Goal: Task Accomplishment & Management: Manage account settings

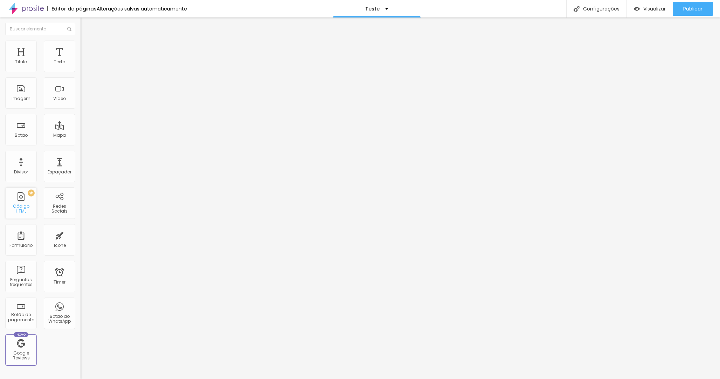
click at [17, 205] on div "PREMIUM Código HTML" at bounding box center [21, 204] width 32 height 32
click at [81, 83] on div at bounding box center [121, 88] width 81 height 54
click at [86, 28] on img "button" at bounding box center [89, 26] width 6 height 6
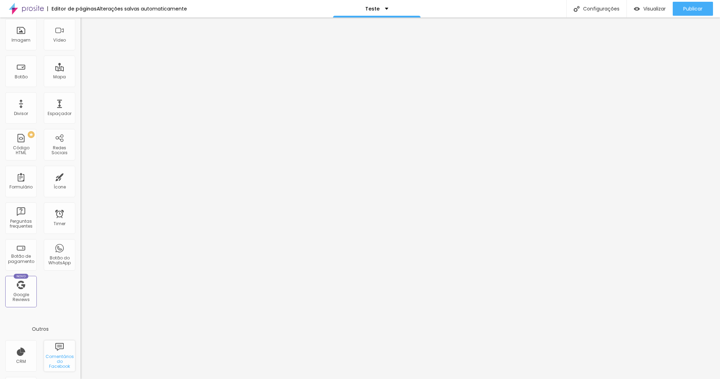
scroll to position [93, 0]
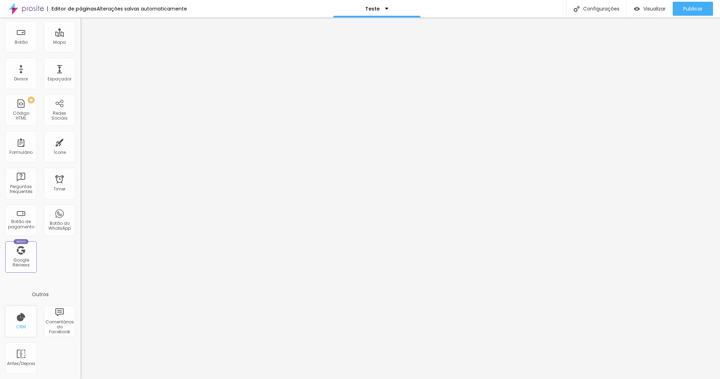
click at [19, 326] on div "CRM" at bounding box center [21, 327] width 10 height 5
click at [27, 314] on div "CRM" at bounding box center [21, 322] width 32 height 32
click at [26, 320] on div "CRM" at bounding box center [21, 322] width 32 height 32
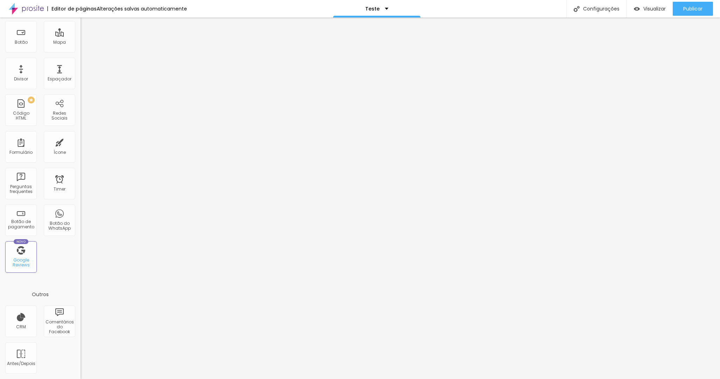
click at [21, 257] on div "Novo Google Reviews" at bounding box center [21, 258] width 32 height 32
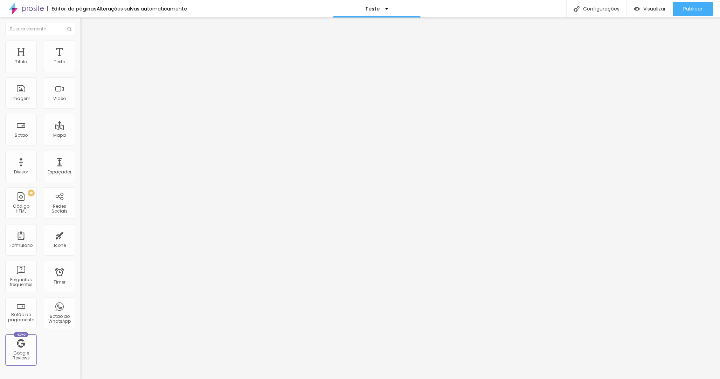
click at [81, 97] on div at bounding box center [121, 88] width 81 height 54
click at [81, 61] on div "0 caracteres" at bounding box center [121, 56] width 81 height 9
click at [81, 45] on img at bounding box center [84, 44] width 6 height 6
click at [81, 41] on li "Conteúdo" at bounding box center [121, 37] width 81 height 7
click at [81, 93] on div at bounding box center [121, 88] width 81 height 54
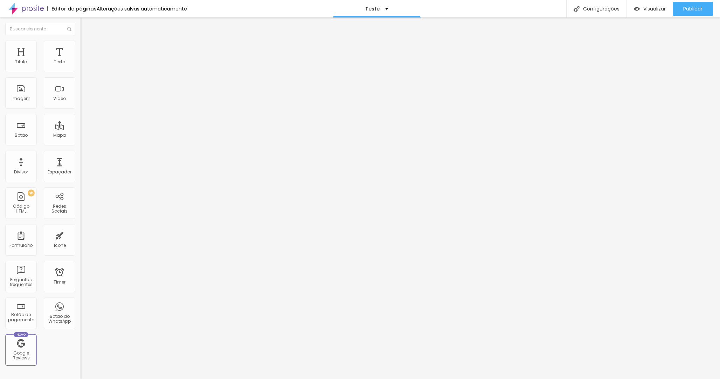
click at [81, 60] on img at bounding box center [83, 58] width 4 height 4
click at [689, 8] on span "Publicar" at bounding box center [692, 9] width 19 height 6
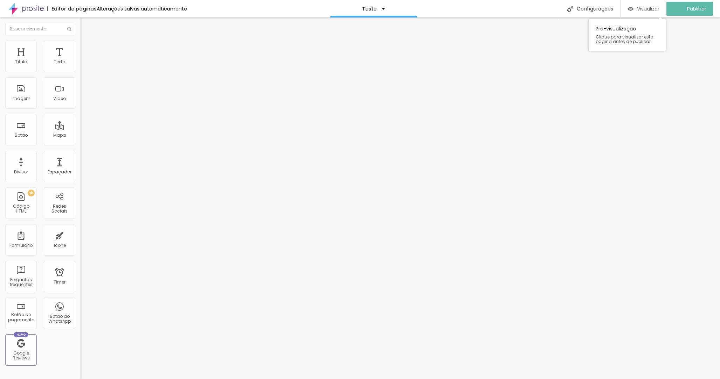
click at [644, 7] on span "Visualizar" at bounding box center [648, 9] width 22 height 6
click at [81, 61] on div "<! DOCTYPE html > < html lang = "pt-BR" > < head > < meta charset = "UTF-8" /> …" at bounding box center [121, 61] width 81 height 0
click at [81, 60] on img at bounding box center [83, 58] width 4 height 4
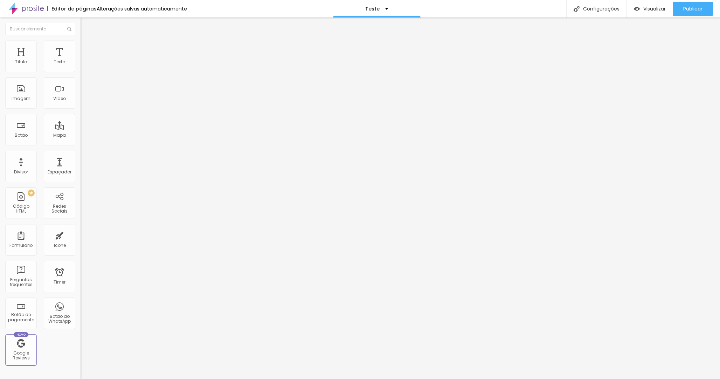
scroll to position [1687, 0]
click at [694, 12] on div "Publicar" at bounding box center [692, 9] width 19 height 14
click at [645, 10] on span "Visualizar" at bounding box center [648, 9] width 22 height 6
click at [81, 60] on img at bounding box center [83, 58] width 4 height 4
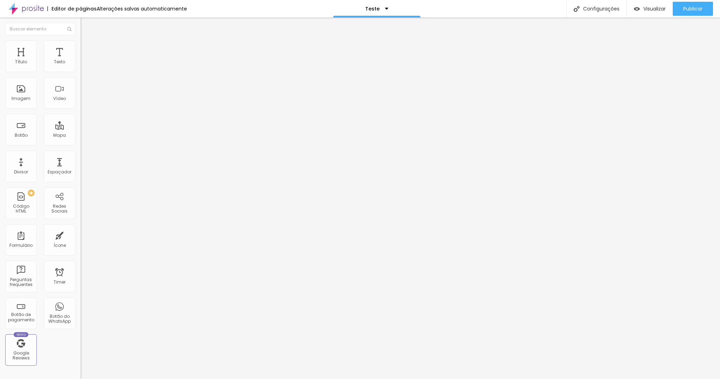
click at [81, 94] on div "<! DOCTYPE html > < html lang = "pt-BR" > < head > < meta charset = "UTF-8" /> …" at bounding box center [307, 85] width 453 height 49
click at [81, 96] on div "<! DOCTYPE html > < html lang = "pt-BR" > < head > < meta charset = "UTF-8" /> …" at bounding box center [307, 85] width 453 height 49
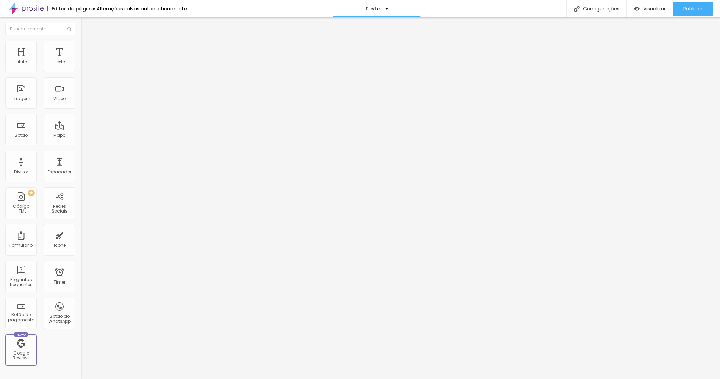
click at [81, 60] on img at bounding box center [83, 58] width 4 height 4
click at [660, 9] on span "Visualizar" at bounding box center [654, 9] width 22 height 6
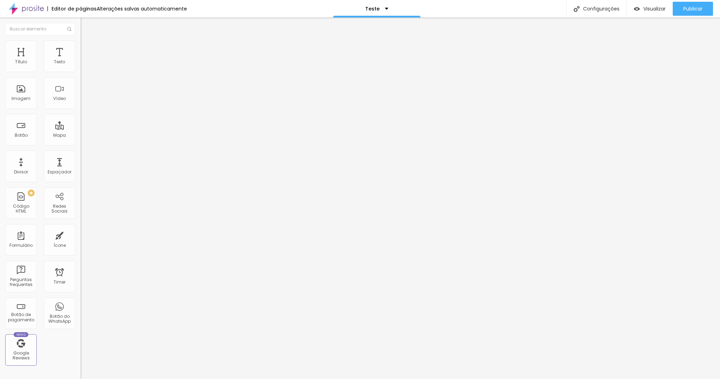
click at [81, 61] on div "6833 caracteres" at bounding box center [121, 56] width 81 height 9
click at [81, 60] on img at bounding box center [83, 58] width 4 height 4
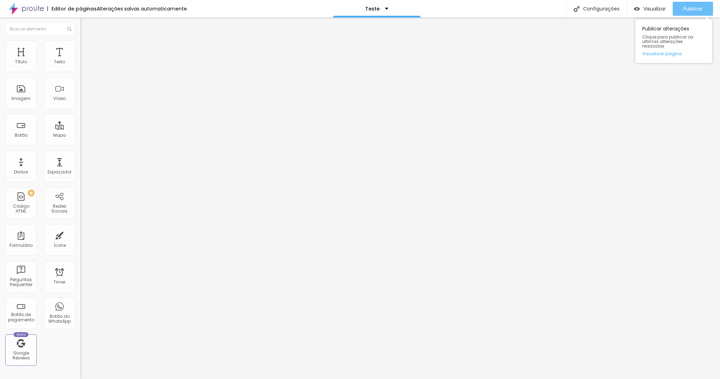
click at [695, 10] on span "Publicar" at bounding box center [692, 9] width 19 height 6
click at [645, 8] on span "Visualizar" at bounding box center [648, 9] width 22 height 6
click at [81, 60] on img at bounding box center [83, 58] width 4 height 4
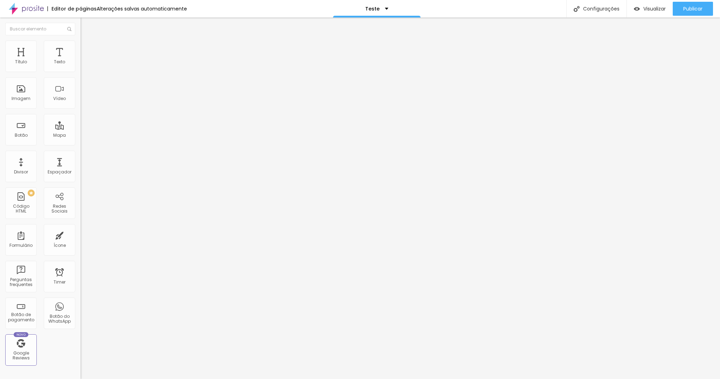
click at [685, 9] on span "Publicar" at bounding box center [692, 9] width 19 height 6
click at [642, 9] on span "Visualizar" at bounding box center [648, 9] width 22 height 6
click at [86, 26] on img "button" at bounding box center [89, 26] width 6 height 6
click at [29, 90] on div "Imagem" at bounding box center [21, 93] width 32 height 32
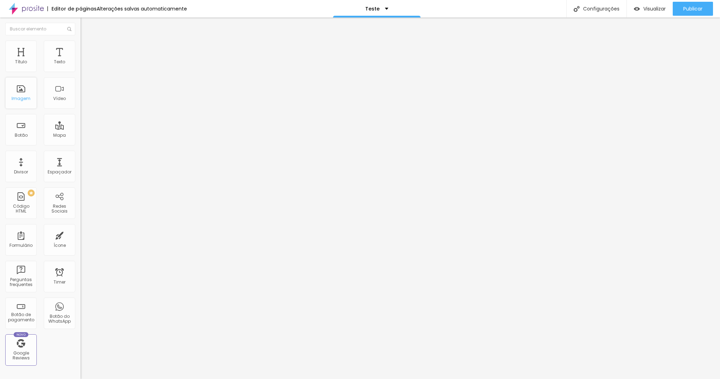
click at [17, 95] on div "Imagem" at bounding box center [21, 93] width 32 height 32
click at [16, 93] on div "Imagem" at bounding box center [21, 93] width 32 height 32
click at [81, 60] on div "Adicionar imagem" at bounding box center [121, 57] width 81 height 5
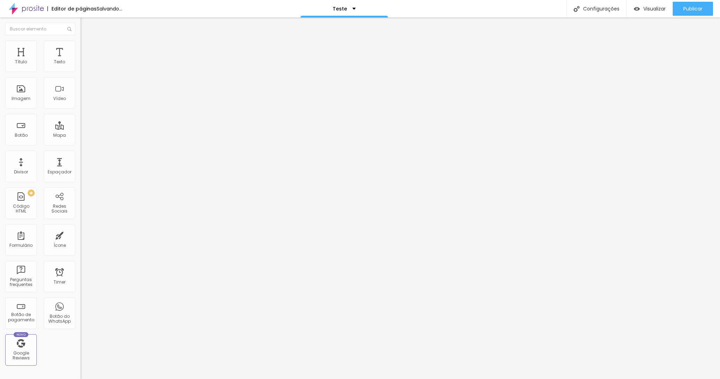
click at [81, 60] on span "Adicionar imagem" at bounding box center [103, 57] width 45 height 6
click at [81, 110] on span "Original" at bounding box center [89, 107] width 17 height 6
click at [81, 118] on span "Padrão" at bounding box center [89, 115] width 16 height 6
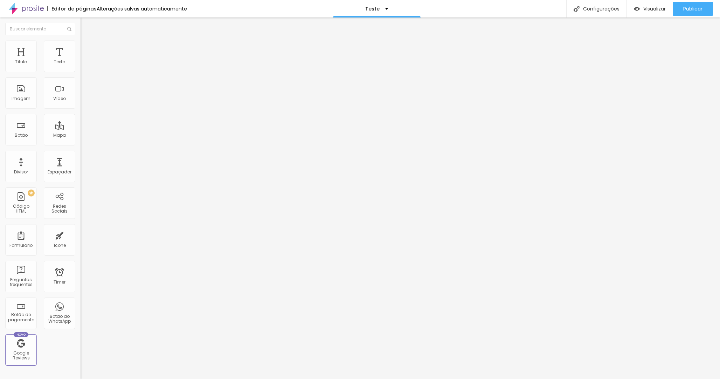
click at [81, 129] on span "Original" at bounding box center [89, 126] width 17 height 6
click at [81, 114] on span "Cinema" at bounding box center [90, 111] width 18 height 6
click at [81, 128] on div "Original" at bounding box center [121, 126] width 81 height 4
click at [81, 48] on li "Avançado" at bounding box center [121, 51] width 81 height 7
type input "9"
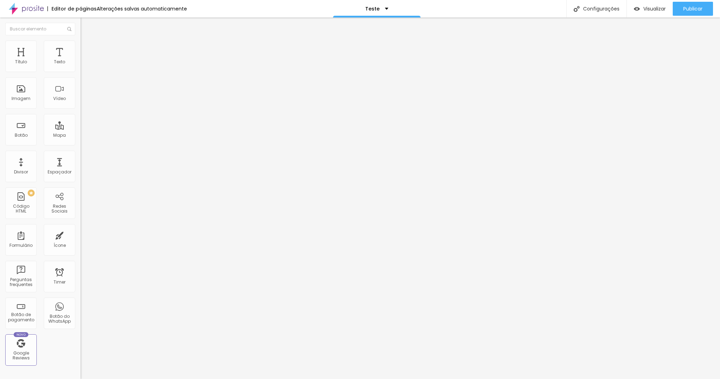
type input "9"
type input "8"
type input "7"
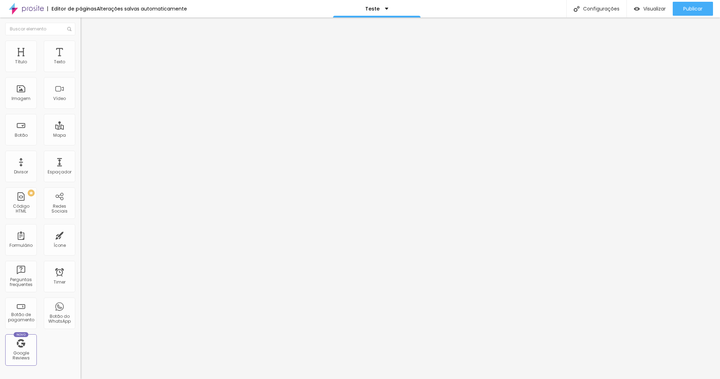
type input "6"
type input "5"
type input "4"
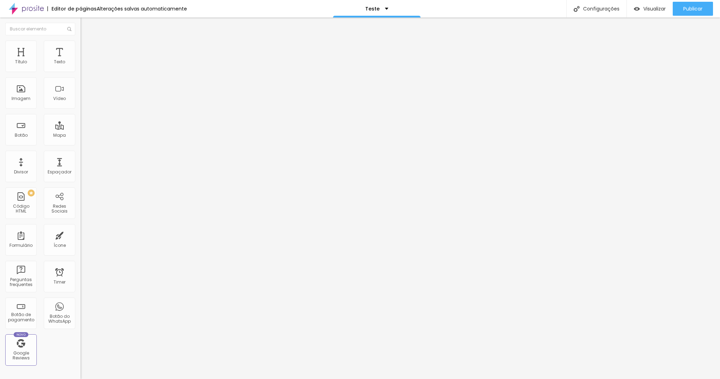
type input "4"
type input "3"
type input "2"
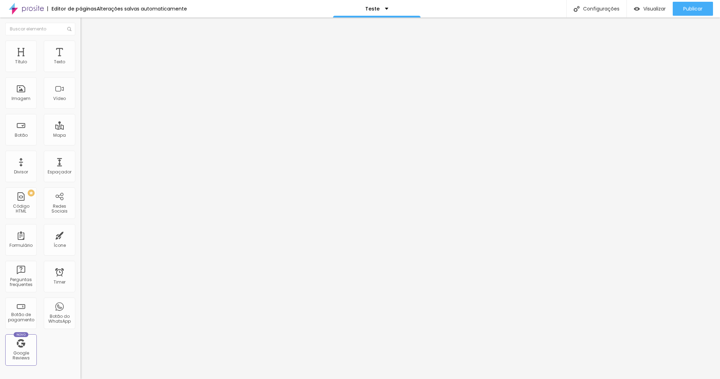
type input "1"
type input "0"
drag, startPoint x: 21, startPoint y: 83, endPoint x: 17, endPoint y: 78, distance: 6.0
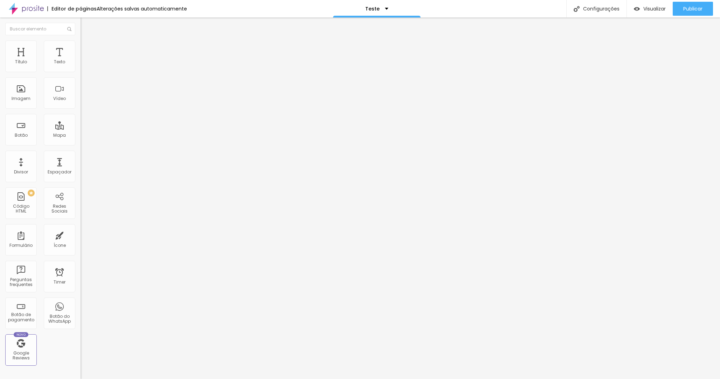
type input "0"
click at [81, 235] on input "range" at bounding box center [103, 238] width 45 height 6
type input "9"
type input "8"
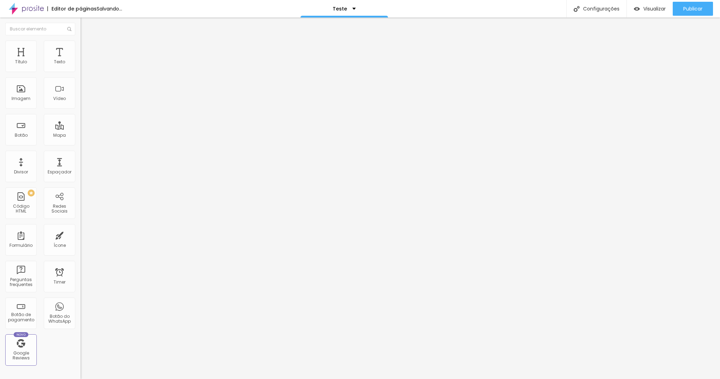
type input "8"
type input "7"
type input "5"
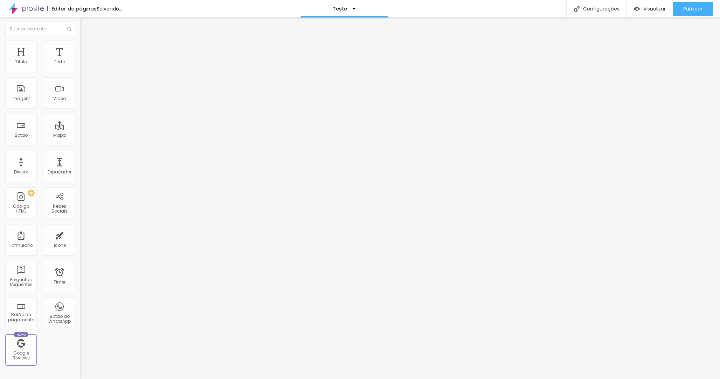
type input "3"
type input "1"
type input "0"
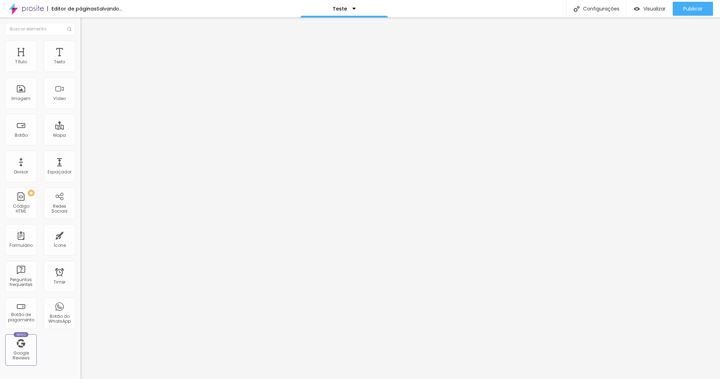
type input "0"
drag, startPoint x: 19, startPoint y: 69, endPoint x: 8, endPoint y: 68, distance: 10.9
type input "0"
click at [81, 136] on input "range" at bounding box center [103, 139] width 45 height 6
click at [81, 44] on img at bounding box center [84, 44] width 6 height 6
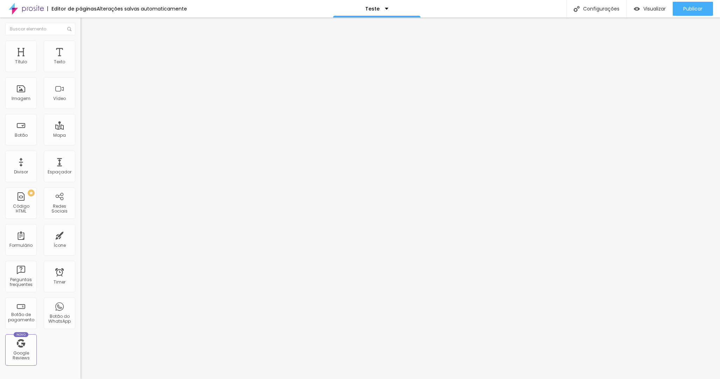
type input "95"
type input "90"
type input "85"
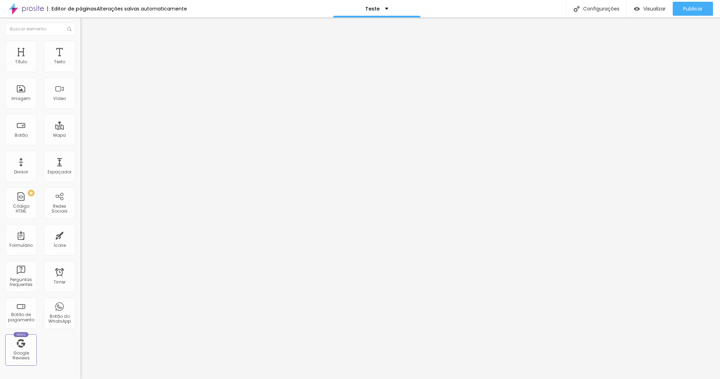
type input "85"
type input "80"
type input "75"
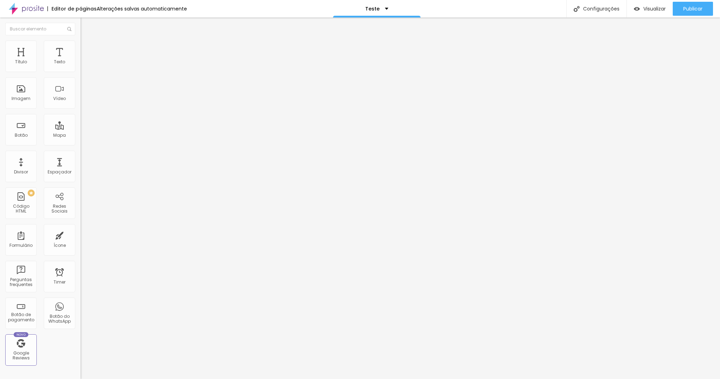
type input "70"
type input "65"
type input "60"
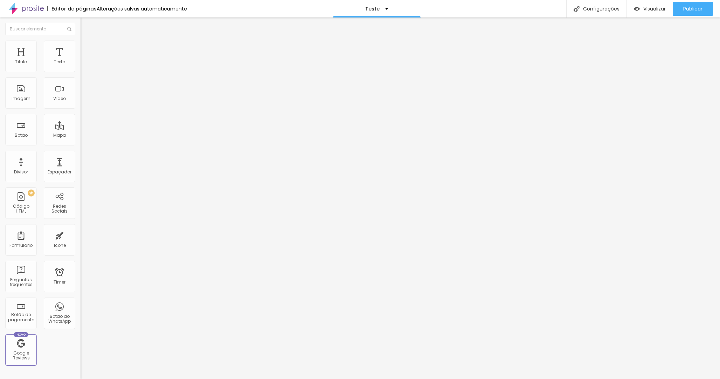
type input "60"
type input "55"
type input "50"
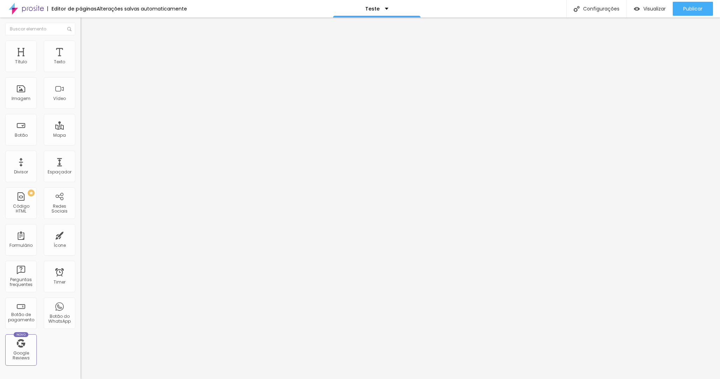
type input "45"
drag, startPoint x: 66, startPoint y: 74, endPoint x: 32, endPoint y: 70, distance: 34.5
type input "45"
click at [81, 70] on input "range" at bounding box center [103, 69] width 45 height 6
click at [707, 4] on button "Publicar" at bounding box center [692, 9] width 40 height 14
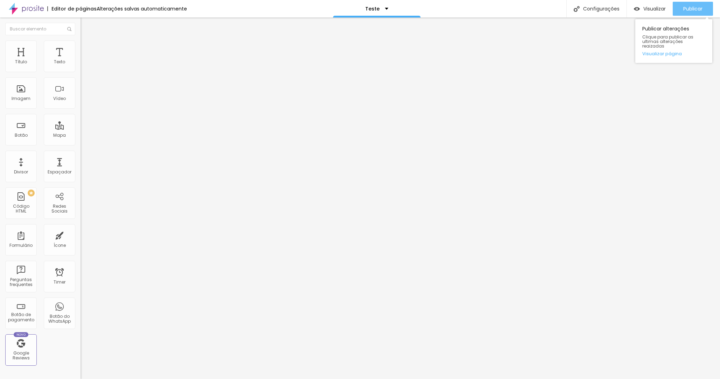
click at [684, 4] on div "Publicar" at bounding box center [692, 9] width 19 height 14
click at [81, 60] on img at bounding box center [83, 58] width 4 height 4
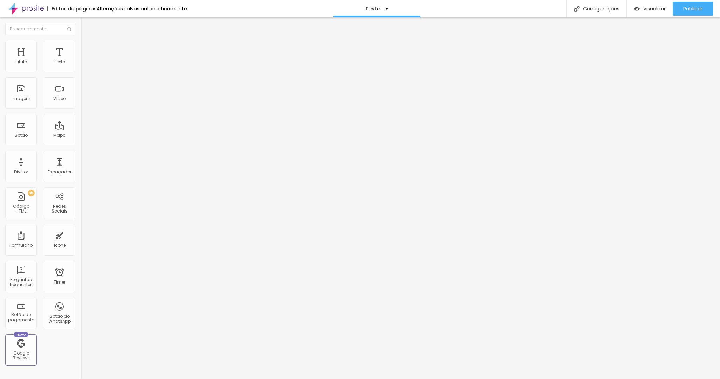
click at [81, 60] on img at bounding box center [83, 58] width 4 height 4
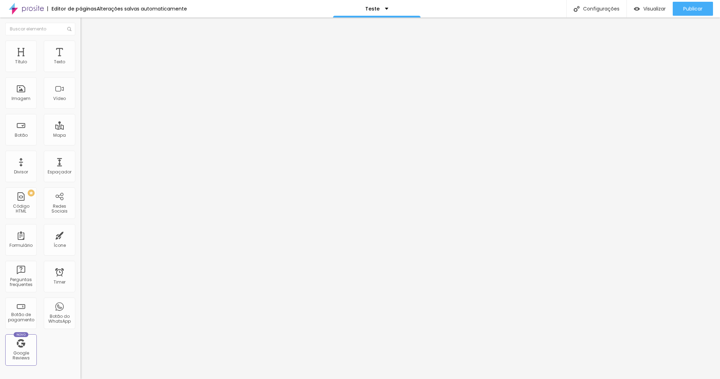
scroll to position [962, 0]
click at [681, 11] on button "Publicar" at bounding box center [692, 9] width 40 height 14
click at [652, 9] on span "Visualizar" at bounding box center [648, 9] width 22 height 6
click at [81, 106] on div "<! DOCTYPE html > < html lang = "pt-BR" > < head > < meta charset = "UTF-8" /> …" at bounding box center [339, 85] width 516 height 49
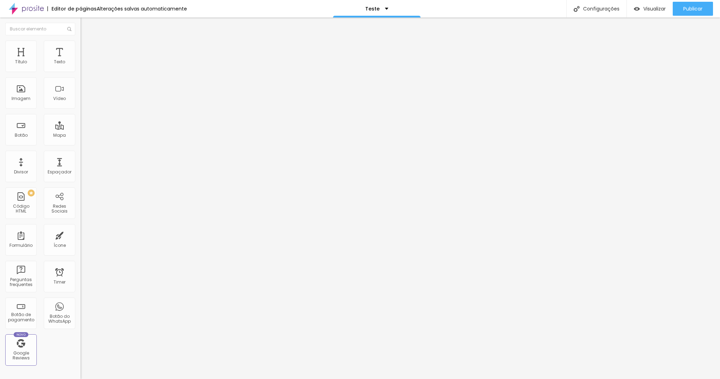
click at [81, 61] on div "9131 caracteres" at bounding box center [121, 56] width 81 height 9
click at [81, 60] on img at bounding box center [83, 58] width 4 height 4
paste textarea
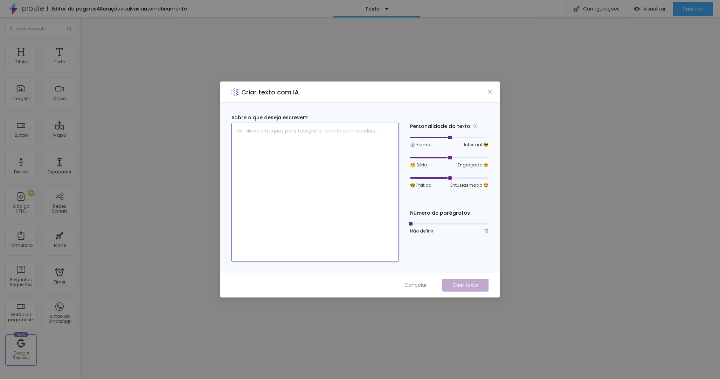
click at [296, 137] on textarea at bounding box center [314, 192] width 167 height 139
type textarea "Preciso destacar em negrito as partes importantes"
drag, startPoint x: 450, startPoint y: 137, endPoint x: 427, endPoint y: 138, distance: 22.8
click at [428, 138] on div at bounding box center [430, 138] width 4 height 4
drag, startPoint x: 450, startPoint y: 178, endPoint x: 418, endPoint y: 212, distance: 47.3
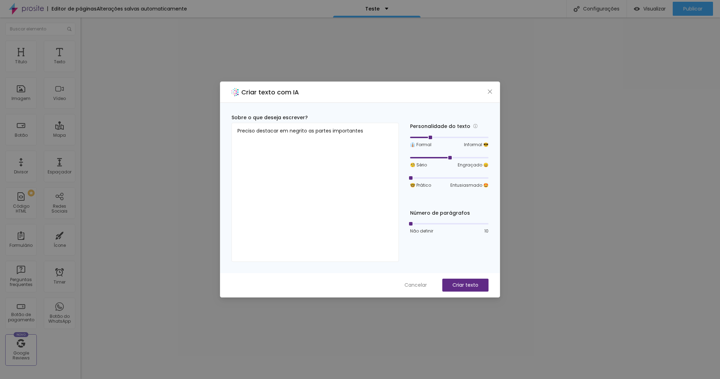
click at [419, 177] on div at bounding box center [449, 178] width 78 height 4
click at [464, 285] on p "Criar texto" at bounding box center [465, 285] width 26 height 7
click at [371, 136] on textarea "Preciso destacar em negrito as partes importantes" at bounding box center [314, 192] width 167 height 139
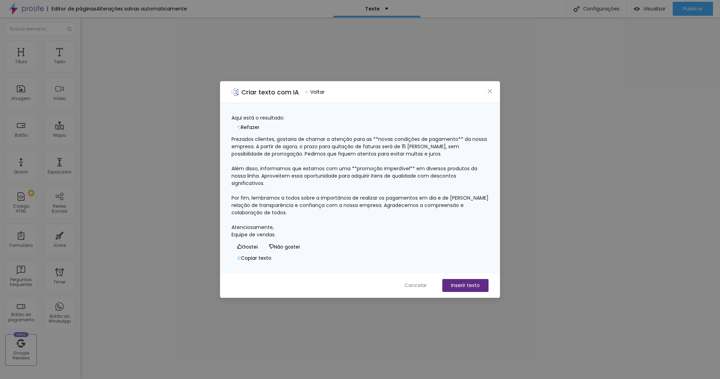
click at [305, 147] on div "Prezados clientes, gostaria de chamar a atenção para as **novas condições de pa…" at bounding box center [359, 187] width 257 height 103
click at [489, 93] on icon "close" at bounding box center [490, 92] width 6 height 6
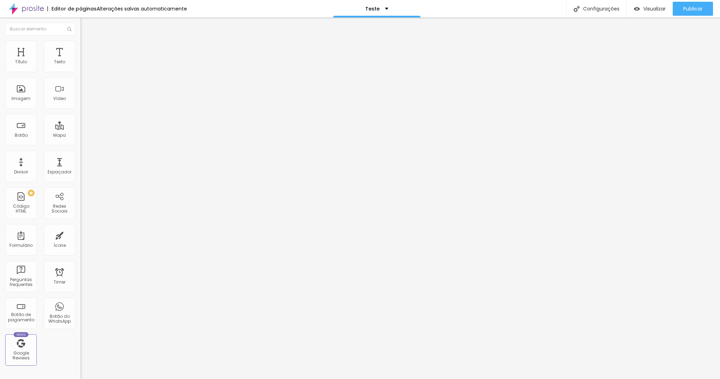
type input "55"
type input "62"
type input "69"
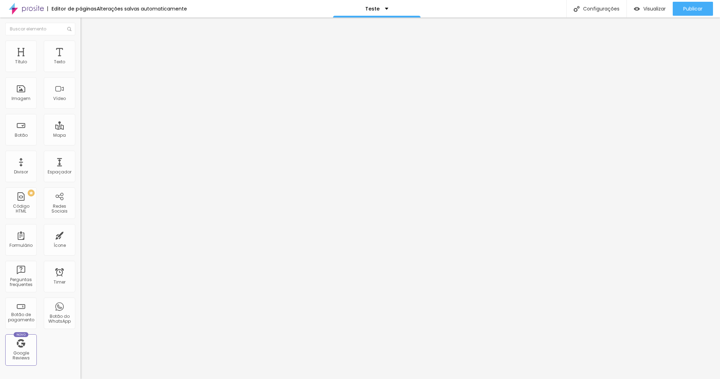
type input "69"
type input "71"
type input "75"
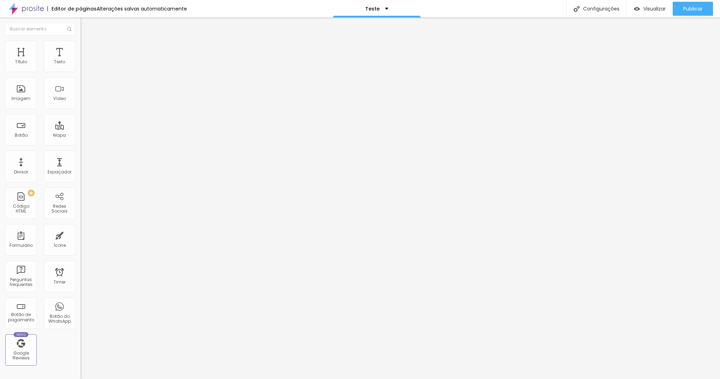
type input "77"
type input "79"
type input "80"
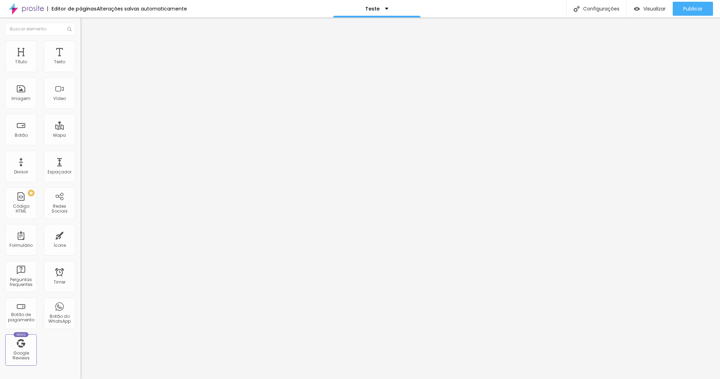
type input "80"
type input "81"
type input "83"
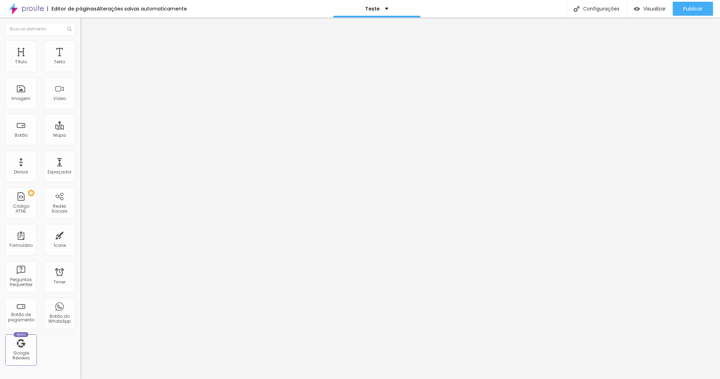
type input "84"
type input "87"
type input "88"
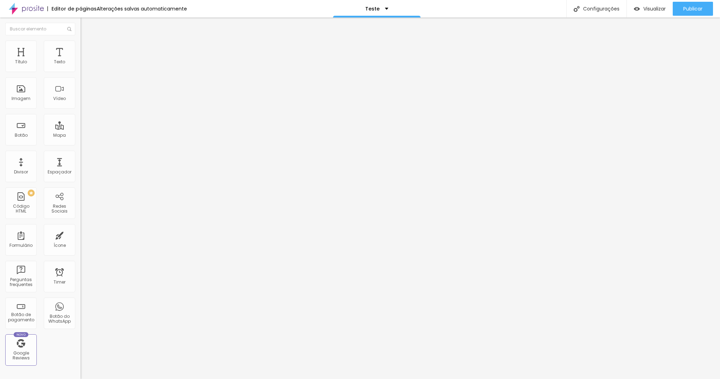
type input "88"
type input "90"
type input "91"
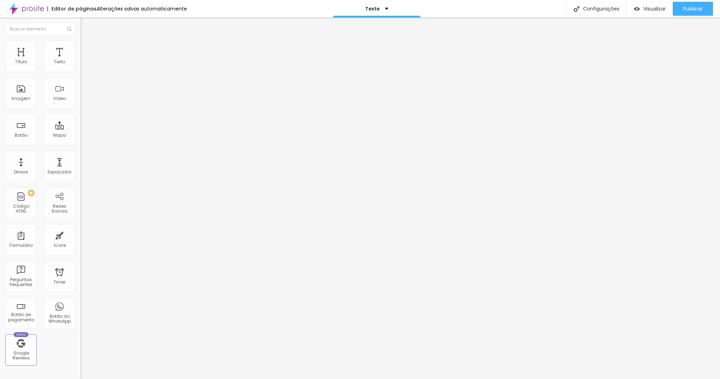
type input "92"
type input "90"
type input "88"
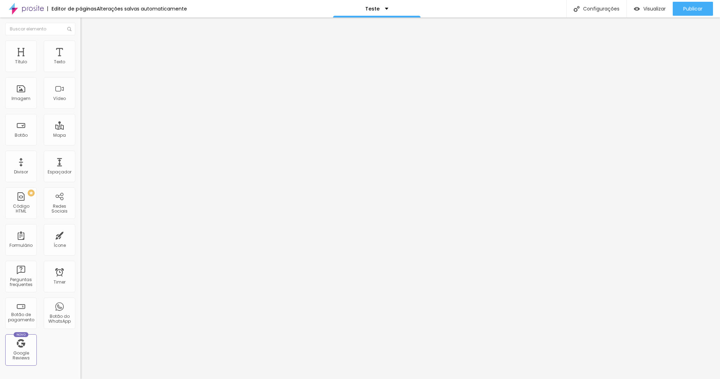
type input "88"
type input "87"
type input "85"
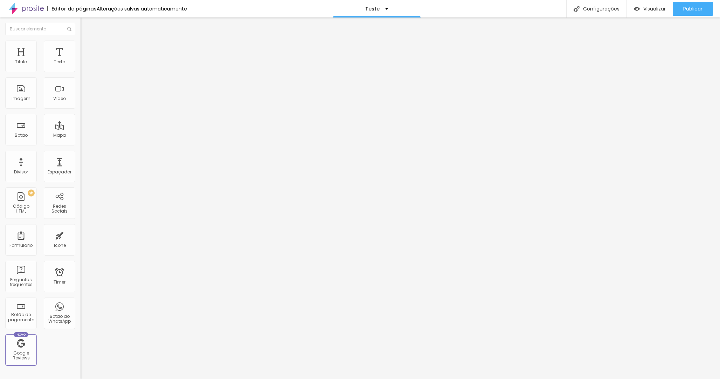
type input "82"
type input "81"
type input "79"
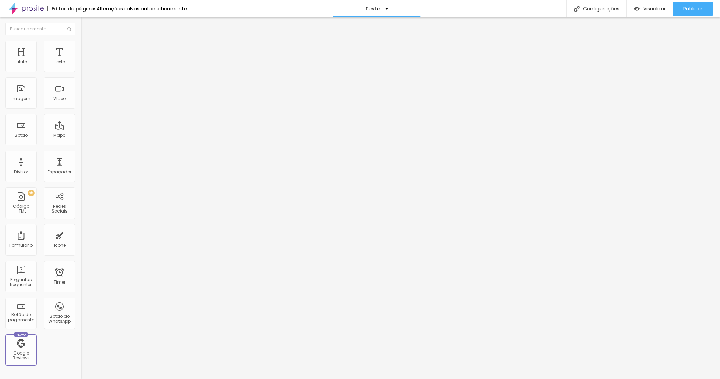
type input "79"
type input "77"
type input "75"
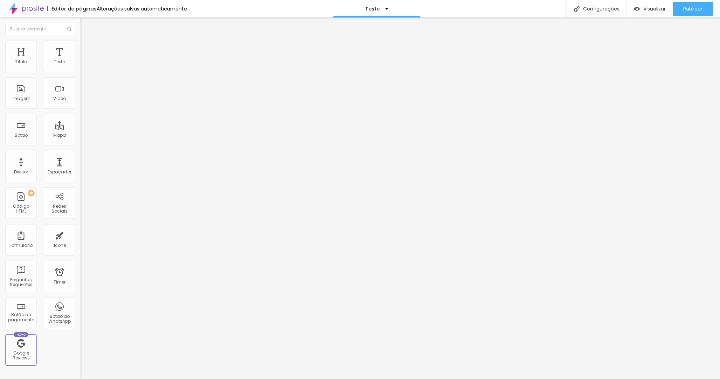
type input "73"
type input "71"
type input "69"
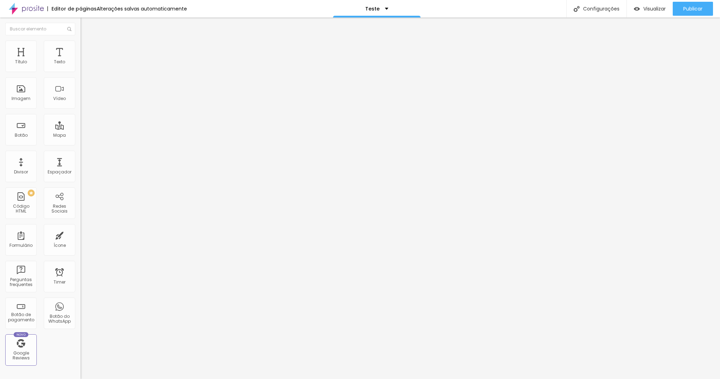
type input "69"
type input "67"
type input "66"
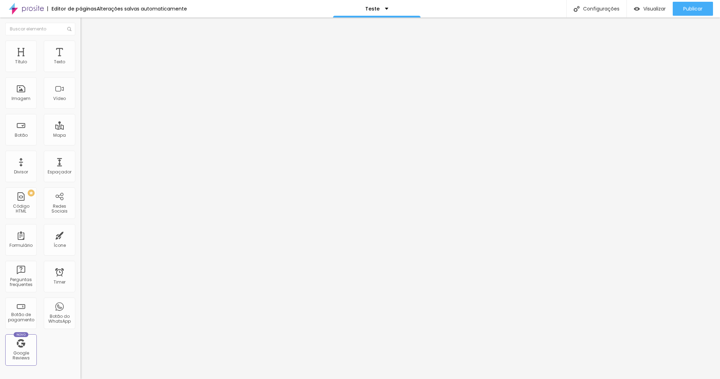
type input "65"
type input "64"
type input "62"
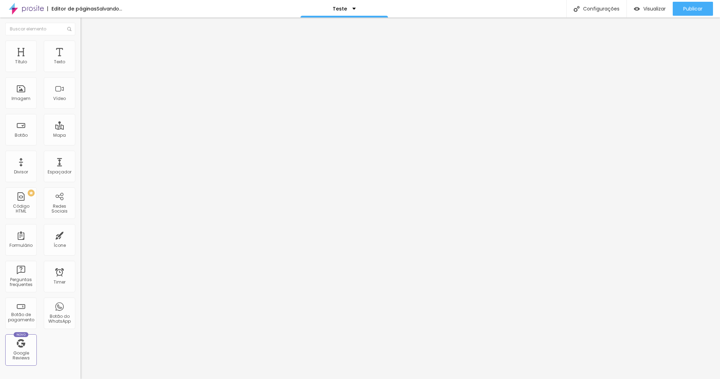
type input "62"
type input "61"
type input "60"
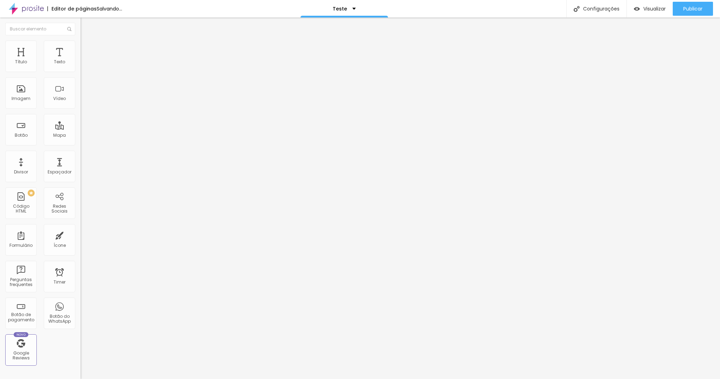
type input "59"
click at [81, 129] on input "range" at bounding box center [103, 132] width 45 height 6
click at [86, 25] on img "button" at bounding box center [89, 26] width 6 height 6
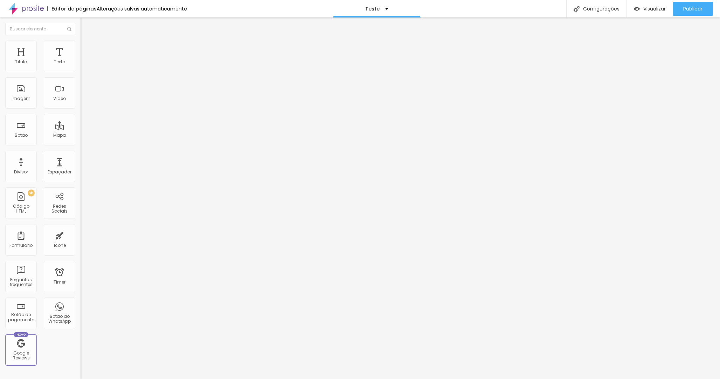
type input "33"
type input "37"
type input "39"
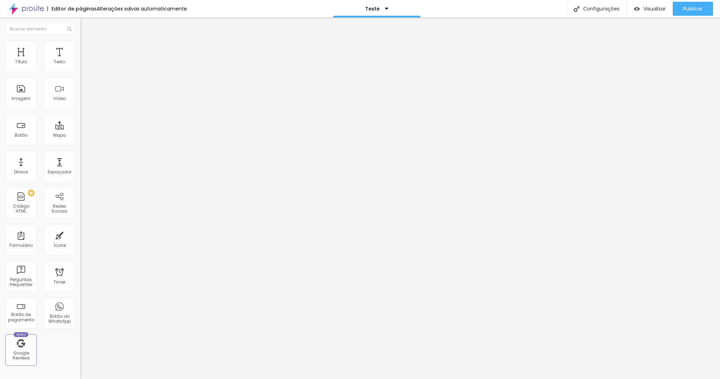
type input "39"
type input "42"
type input "47"
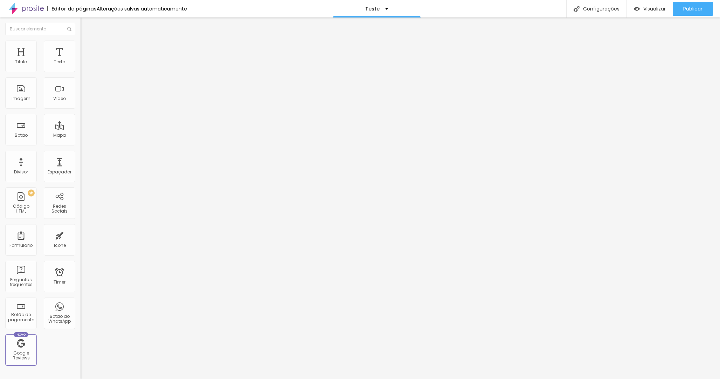
type input "51"
type input "52"
type input "53"
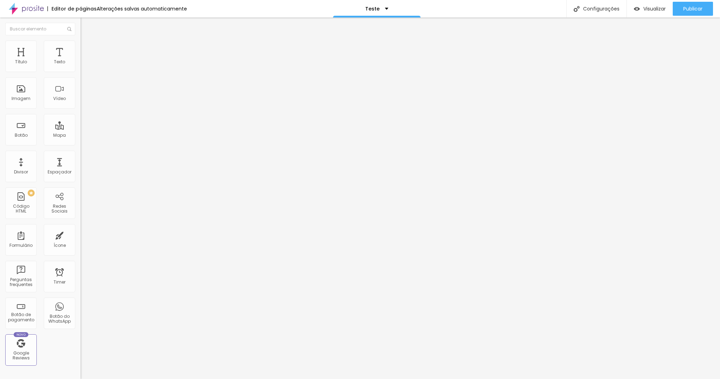
type input "53"
type input "54"
type input "57"
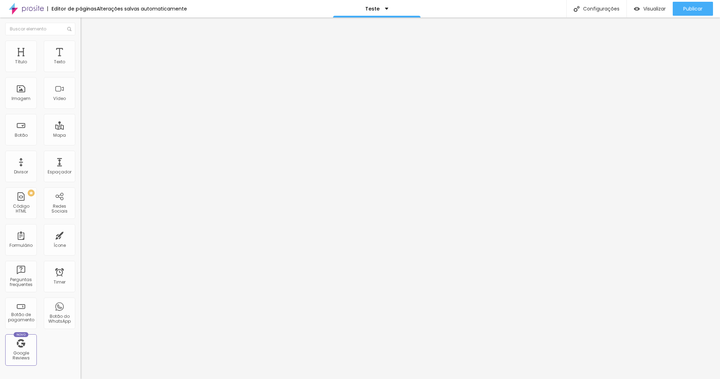
type input "58"
type input "61"
type input "63"
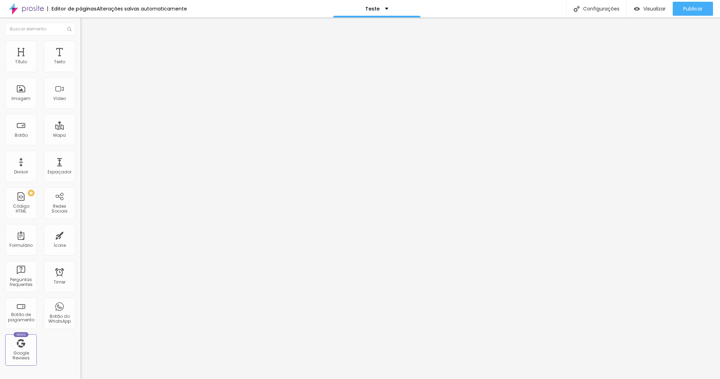
type input "63"
type input "64"
type input "65"
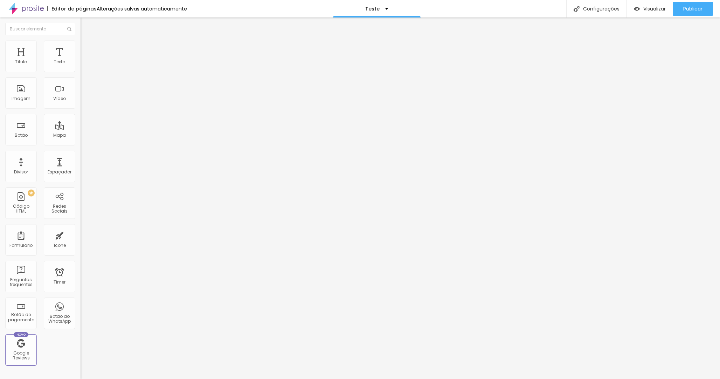
type input "70"
type input "72"
type input "75"
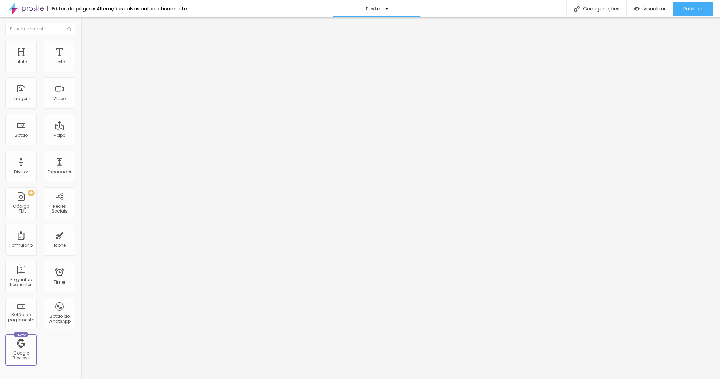
type input "75"
type input "78"
type input "81"
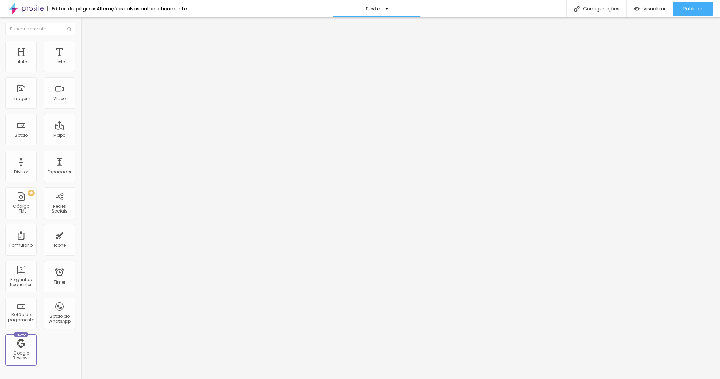
type input "82"
type input "86"
type input "88"
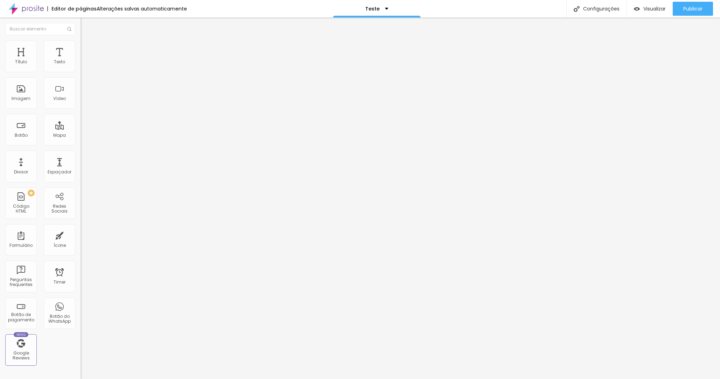
type input "88"
type input "90"
drag, startPoint x: 17, startPoint y: 68, endPoint x: 21, endPoint y: 68, distance: 4.2
type input "90"
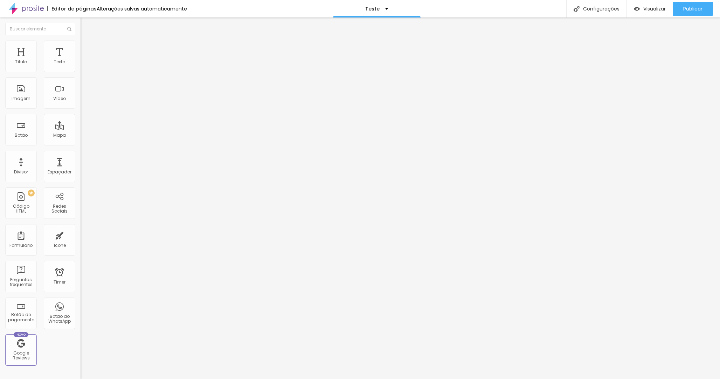
click at [81, 129] on input "range" at bounding box center [103, 132] width 45 height 6
type input "53"
type input "51"
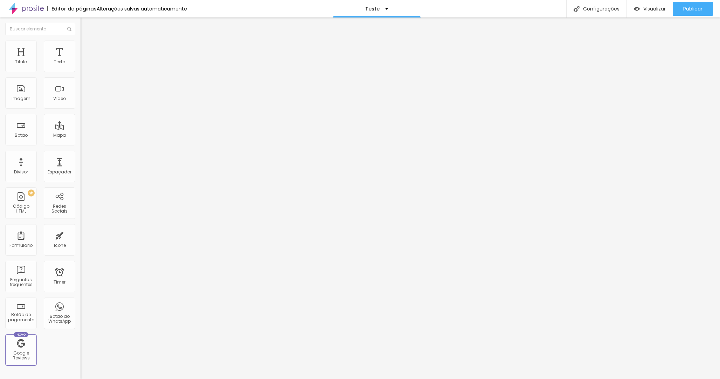
type input "49"
type input "47"
type input "46"
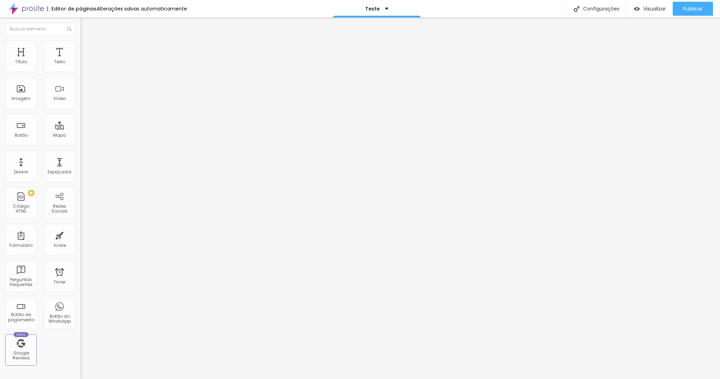
type input "46"
type input "45"
type input "44"
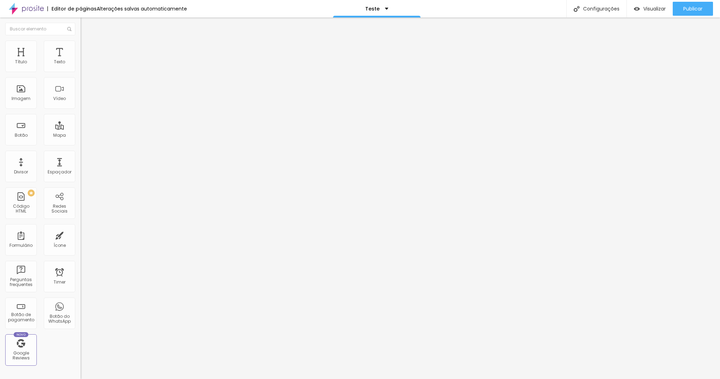
type input "43"
type input "41"
click at [81, 129] on input "range" at bounding box center [103, 132] width 45 height 6
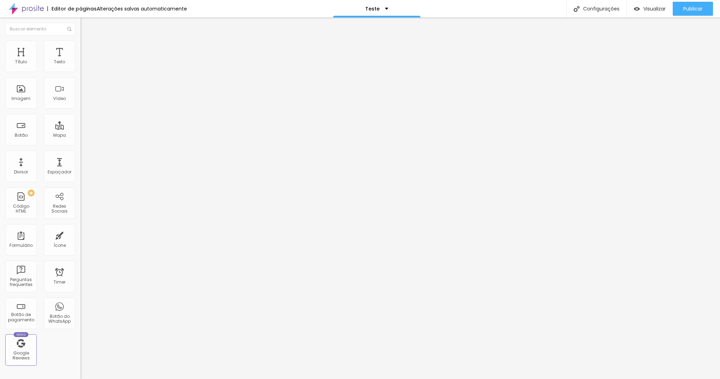
click at [81, 48] on ul "Estilo Avançado" at bounding box center [121, 41] width 81 height 14
click at [81, 44] on li "Avançado" at bounding box center [121, 44] width 81 height 7
click at [81, 41] on li "Estilo" at bounding box center [121, 37] width 81 height 7
click at [81, 52] on div "Tipografia" at bounding box center [121, 50] width 81 height 4
click at [83, 65] on icon "button" at bounding box center [85, 63] width 4 height 4
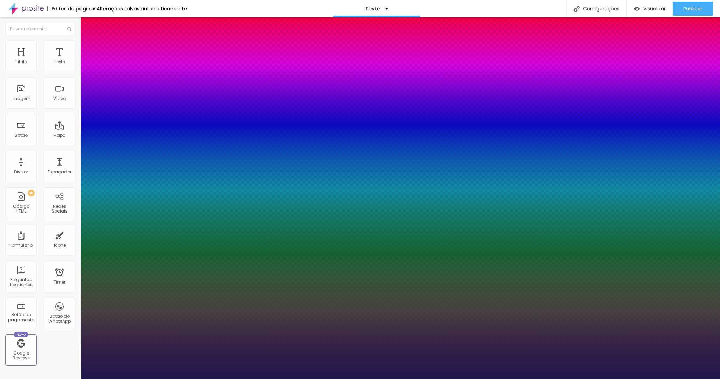
drag, startPoint x: 88, startPoint y: 153, endPoint x: 100, endPoint y: 166, distance: 17.6
drag, startPoint x: 115, startPoint y: 168, endPoint x: 120, endPoint y: 167, distance: 5.7
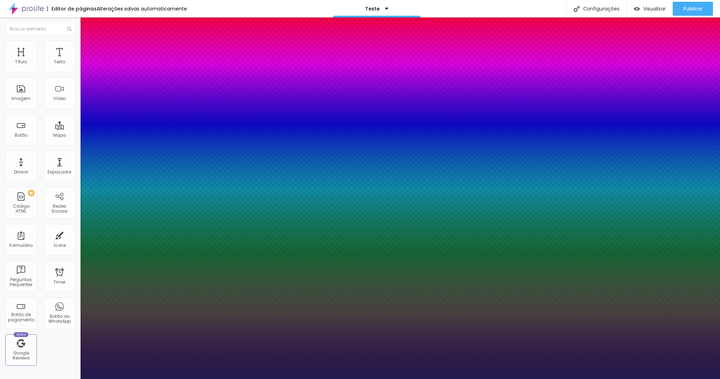
click at [405, 379] on div at bounding box center [360, 379] width 720 height 0
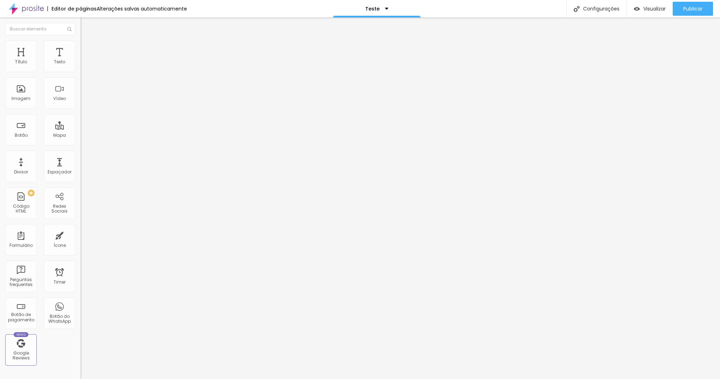
click at [81, 60] on img at bounding box center [83, 58] width 4 height 4
paste textarea
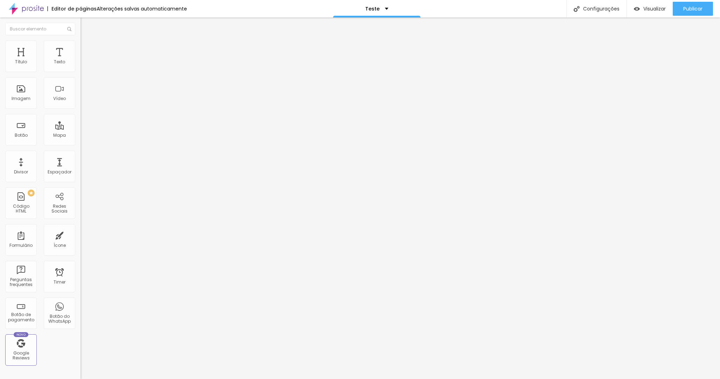
click at [81, 60] on img at bounding box center [83, 58] width 4 height 4
click at [81, 129] on input "range" at bounding box center [103, 132] width 45 height 6
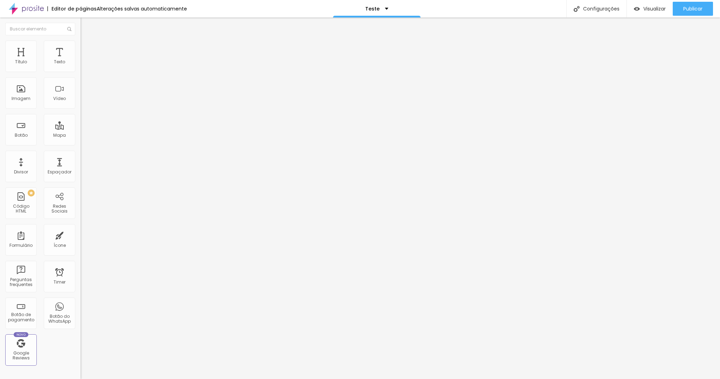
click at [81, 60] on span "Trocar imagem" at bounding box center [100, 57] width 38 height 6
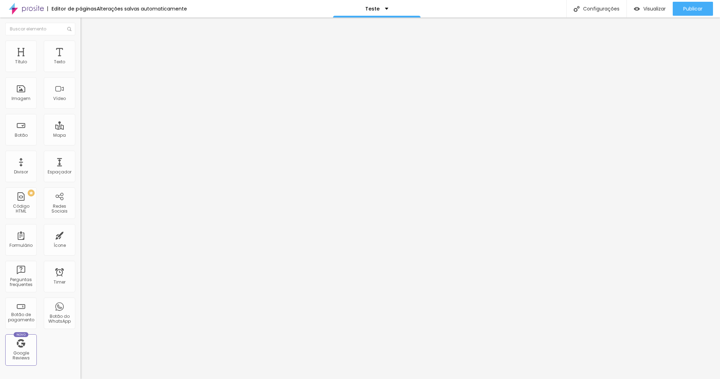
click at [81, 60] on span "Trocar imagem" at bounding box center [100, 57] width 38 height 6
click at [698, 6] on span "Publicar" at bounding box center [692, 9] width 19 height 6
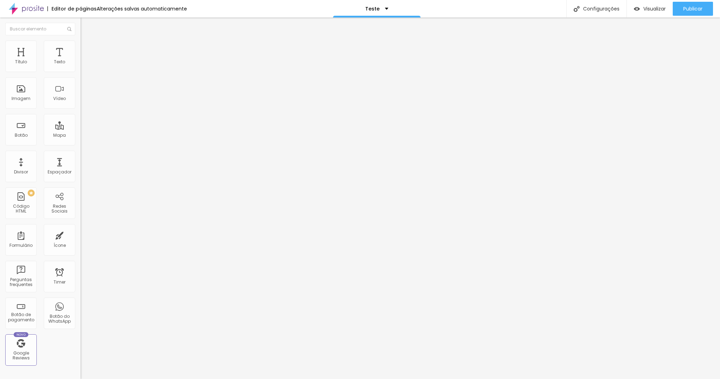
click at [86, 25] on img "button" at bounding box center [89, 26] width 6 height 6
click at [87, 48] on span "Estilo" at bounding box center [92, 45] width 11 height 6
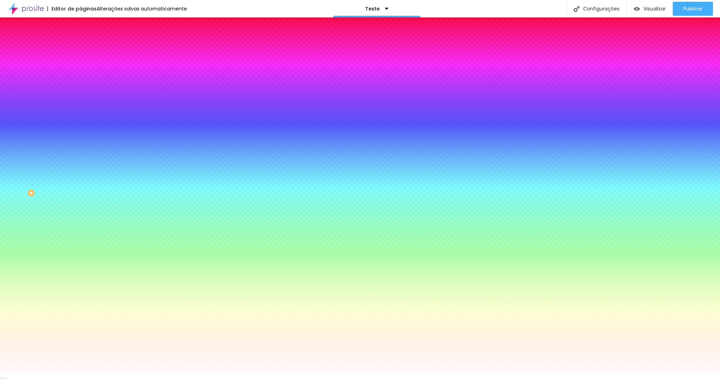
click at [85, 93] on icon "button" at bounding box center [86, 90] width 3 height 5
click at [81, 95] on div at bounding box center [121, 95] width 81 height 0
click at [81, 102] on input "#FFFFFF" at bounding box center [123, 98] width 84 height 7
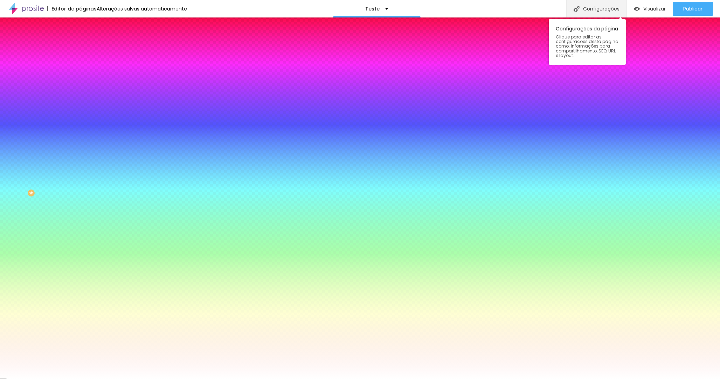
click at [586, 10] on div "Configurações" at bounding box center [596, 9] width 60 height 18
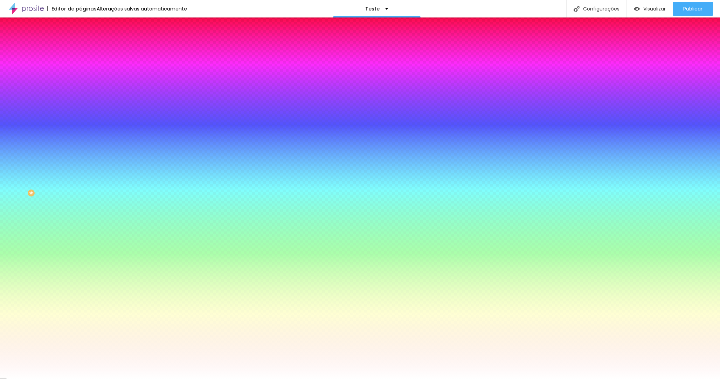
click at [81, 48] on li "Avançado" at bounding box center [121, 51] width 81 height 7
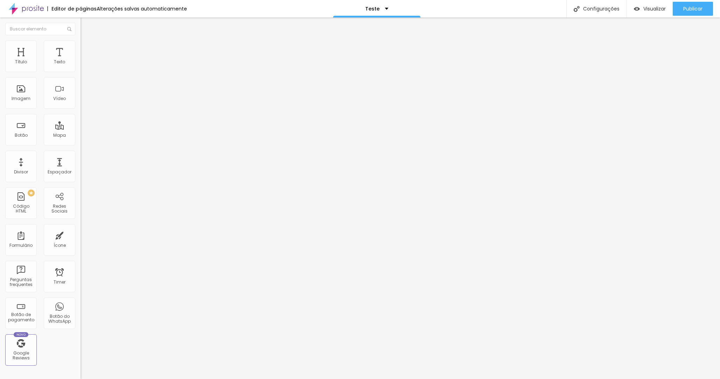
click at [81, 42] on img at bounding box center [84, 44] width 6 height 6
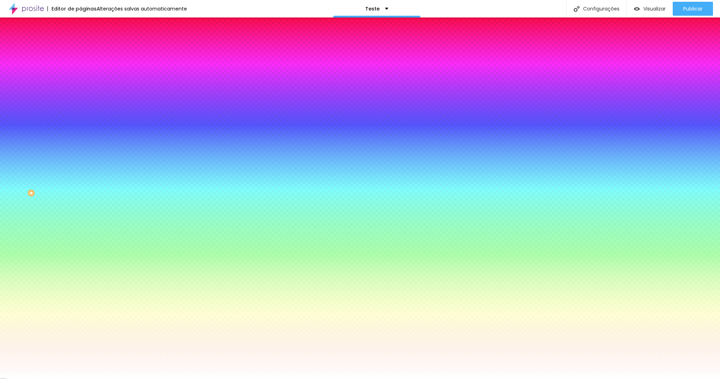
click at [81, 41] on li "Conteúdo" at bounding box center [121, 37] width 81 height 7
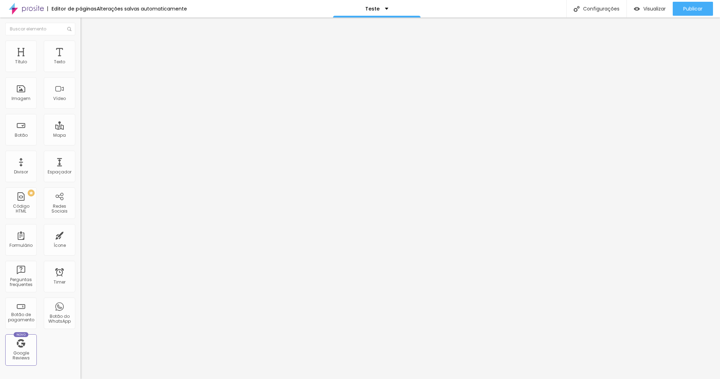
click at [81, 64] on span "Encaixotado" at bounding box center [94, 61] width 27 height 6
click at [81, 75] on span "Completo" at bounding box center [91, 72] width 21 height 6
click at [81, 68] on span "Encaixotado" at bounding box center [94, 65] width 27 height 6
click at [81, 44] on img at bounding box center [84, 44] width 6 height 6
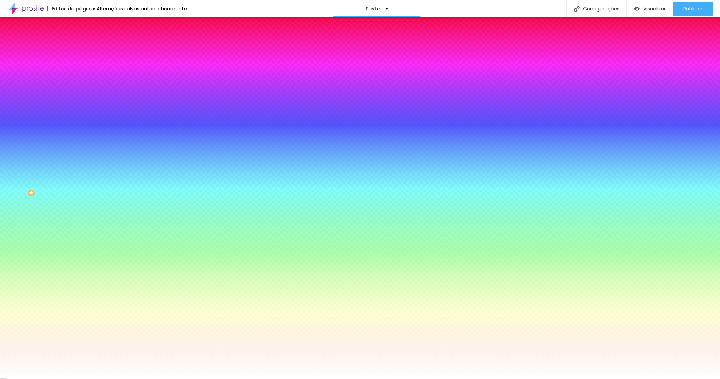
click at [81, 95] on div at bounding box center [121, 95] width 81 height 0
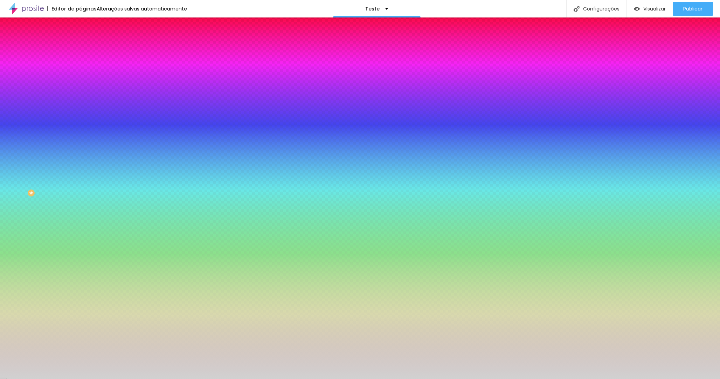
drag, startPoint x: 10, startPoint y: 136, endPoint x: 0, endPoint y: 145, distance: 13.4
click at [81, 145] on div "Imagem de fundo Adicionar imagem Efeito da Imagem Nenhum Nenhum Parallax Cor de…" at bounding box center [121, 100] width 81 height 91
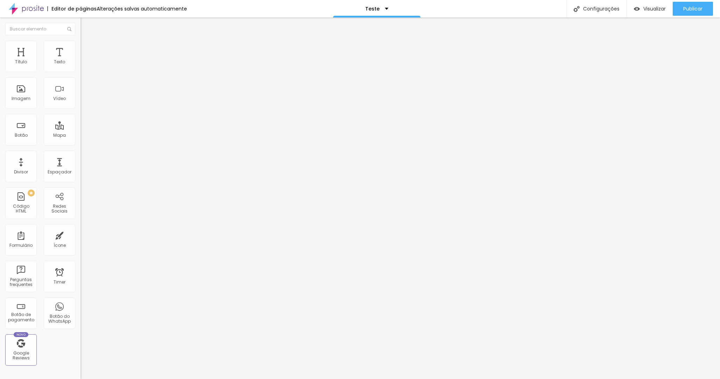
click at [81, 60] on span "Trocar imagem" at bounding box center [100, 57] width 38 height 6
click at [81, 256] on div "Editar Imagem Conteúdo Estilo Avançado Trocar imagem Descrição da imagem (Alt) …" at bounding box center [121, 199] width 81 height 362
click at [81, 42] on img at bounding box center [84, 44] width 6 height 6
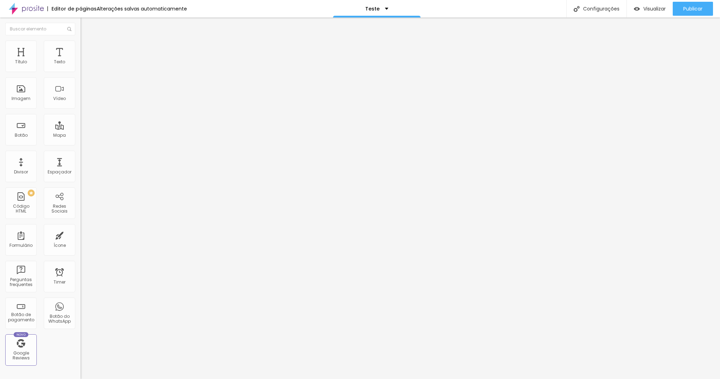
click at [81, 72] on input "range" at bounding box center [103, 69] width 45 height 6
click at [81, 48] on img at bounding box center [84, 51] width 6 height 6
click at [694, 11] on span "Publicar" at bounding box center [692, 9] width 19 height 6
click at [640, 6] on div "Visualizar" at bounding box center [643, 9] width 32 height 6
click at [684, 11] on span "Publicar" at bounding box center [692, 9] width 19 height 6
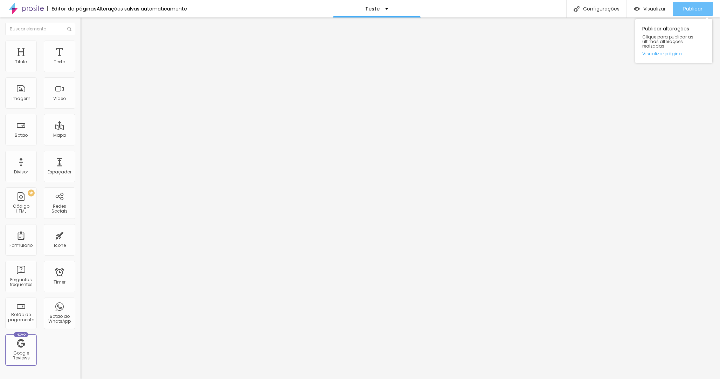
click at [685, 8] on span "Publicar" at bounding box center [692, 9] width 19 height 6
click at [645, 8] on span "Visualizar" at bounding box center [654, 9] width 22 height 6
click at [81, 44] on img at bounding box center [84, 44] width 6 height 6
click at [81, 41] on li "Estilo" at bounding box center [121, 37] width 81 height 7
click at [86, 62] on icon "button" at bounding box center [86, 61] width 1 height 1
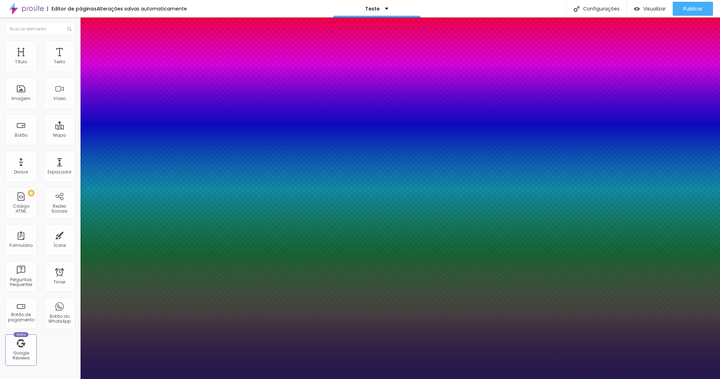
drag, startPoint x: 116, startPoint y: 167, endPoint x: 80, endPoint y: 168, distance: 36.1
click at [414, 379] on div at bounding box center [360, 379] width 720 height 0
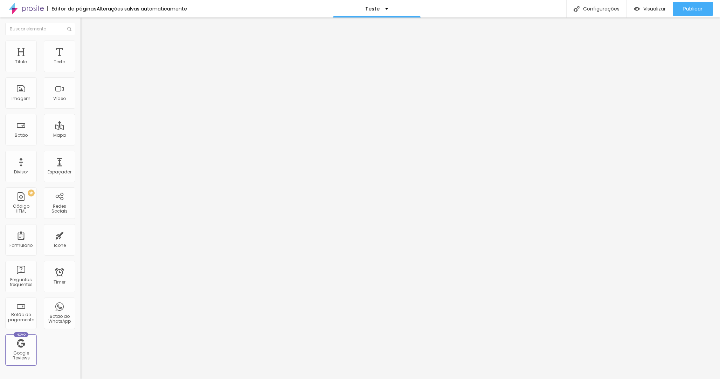
click at [81, 46] on li "Avançado" at bounding box center [121, 44] width 81 height 7
drag, startPoint x: 21, startPoint y: 70, endPoint x: 25, endPoint y: 70, distance: 3.9
click at [81, 129] on input "range" at bounding box center [103, 132] width 45 height 6
drag, startPoint x: 21, startPoint y: 82, endPoint x: 68, endPoint y: 99, distance: 50.3
click at [81, 228] on input "range" at bounding box center [103, 231] width 45 height 6
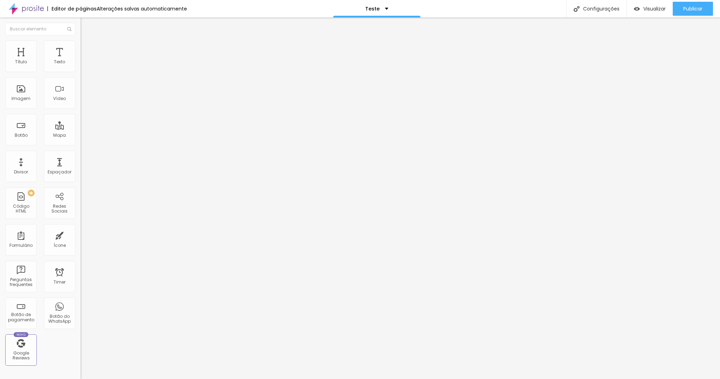
click at [81, 71] on div "Sombra" at bounding box center [121, 69] width 81 height 4
click at [83, 89] on icon "button" at bounding box center [83, 88] width 1 height 1
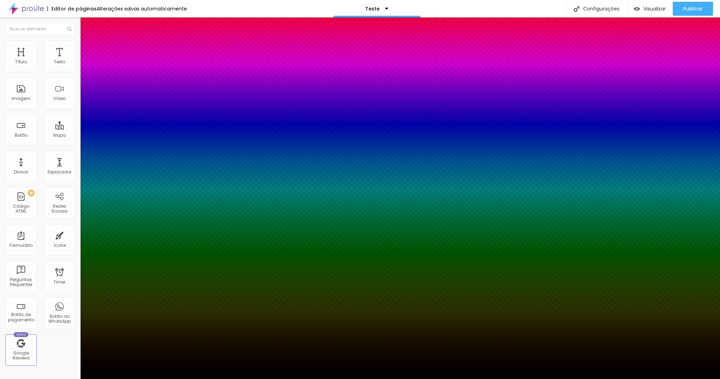
click at [123, 379] on div at bounding box center [360, 384] width 720 height 0
click at [443, 379] on div at bounding box center [360, 379] width 720 height 0
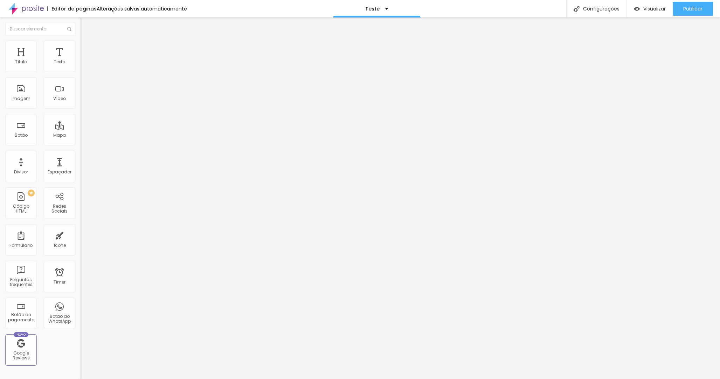
click at [81, 45] on img at bounding box center [84, 44] width 6 height 6
click at [688, 6] on span "Publicar" at bounding box center [692, 9] width 19 height 6
click at [651, 8] on span "Visualizar" at bounding box center [654, 9] width 22 height 6
click at [81, 41] on img at bounding box center [84, 44] width 6 height 6
click at [81, 270] on input "text" at bounding box center [123, 273] width 84 height 7
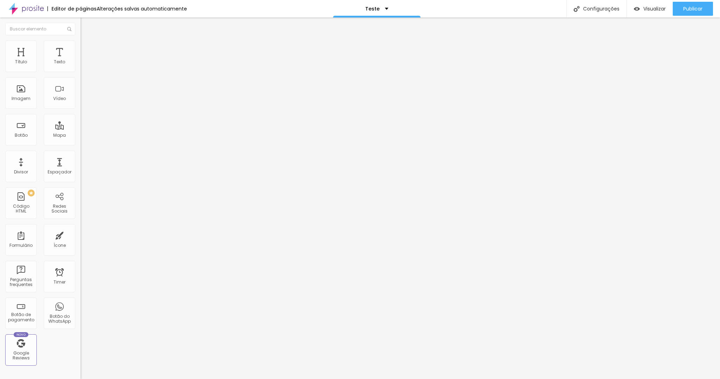
click at [81, 250] on input "text" at bounding box center [123, 253] width 84 height 7
click at [81, 342] on div at bounding box center [121, 369] width 81 height 54
click at [86, 23] on div "Editar Texto" at bounding box center [106, 26] width 40 height 6
click at [87, 48] on span "Avançado" at bounding box center [98, 45] width 23 height 6
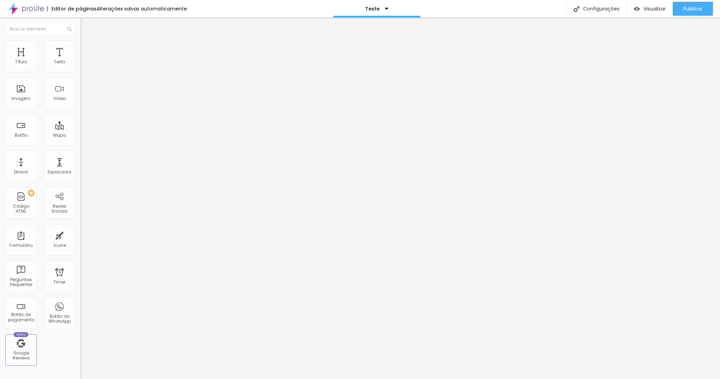
click at [81, 28] on button "Editar Texto" at bounding box center [121, 26] width 81 height 16
click at [86, 23] on img "button" at bounding box center [89, 26] width 6 height 6
click at [683, 13] on div "Publicar" at bounding box center [692, 9] width 19 height 14
click at [656, 11] on span "Visualizar" at bounding box center [648, 9] width 22 height 6
click at [81, 44] on img at bounding box center [84, 44] width 6 height 6
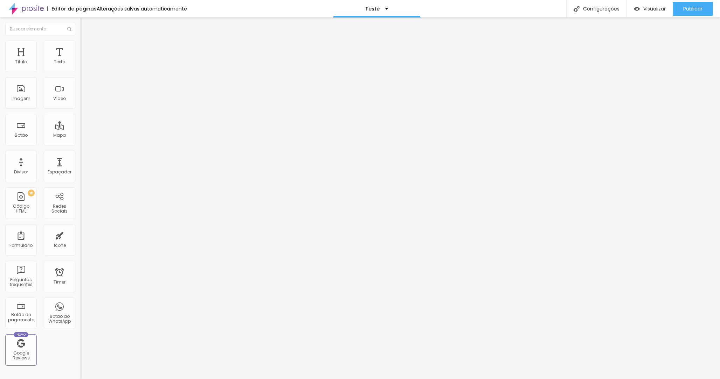
drag, startPoint x: 35, startPoint y: 75, endPoint x: 46, endPoint y: 76, distance: 11.2
click at [81, 72] on input "range" at bounding box center [103, 69] width 45 height 6
click at [702, 11] on button "Publicar" at bounding box center [692, 9] width 40 height 14
click at [704, 9] on button "Publicar" at bounding box center [692, 9] width 40 height 14
click at [690, 6] on span "Publicar" at bounding box center [692, 9] width 19 height 6
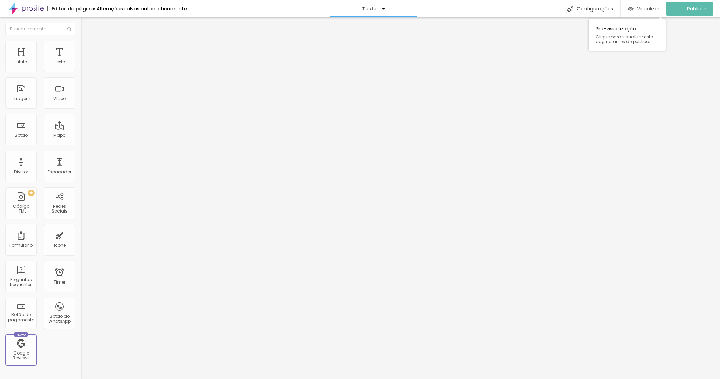
click at [654, 9] on span "Visualizar" at bounding box center [648, 9] width 22 height 6
click at [81, 60] on img at bounding box center [83, 58] width 4 height 4
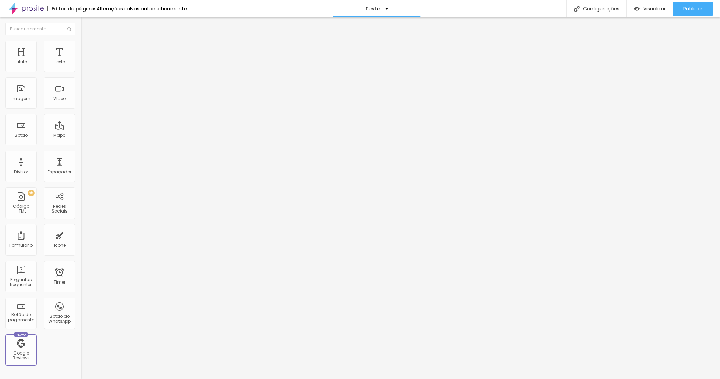
click at [81, 83] on div "<! DOCTYPE html > < html lang = "pt-BR" > < head > < meta charset = "UTF-8" /> …" at bounding box center [339, 85] width 516 height 49
click at [81, 94] on div "} init ( ) ; }) ( ) ; </ script > </ body > </ html >" at bounding box center [339, 85] width 516 height 49
click at [81, 61] on div "9442 caracteres" at bounding box center [121, 56] width 81 height 9
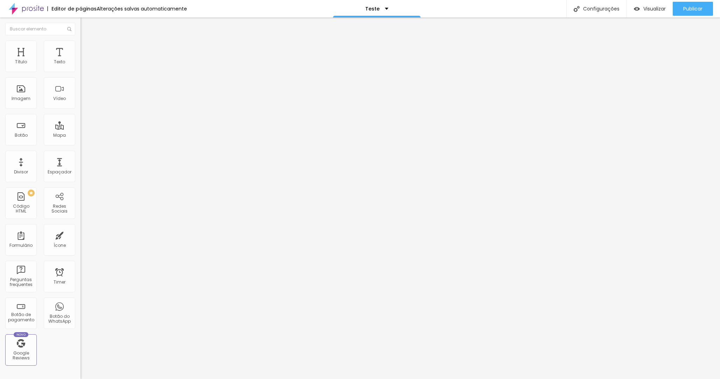
click at [81, 60] on img at bounding box center [83, 58] width 4 height 4
drag, startPoint x: 260, startPoint y: 185, endPoint x: 226, endPoint y: 110, distance: 83.2
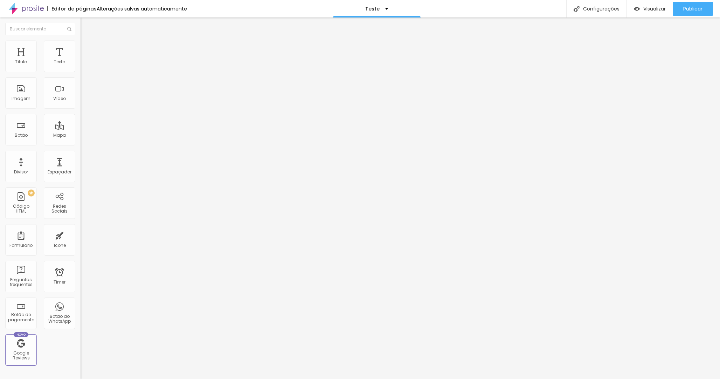
scroll to position [625, 0]
click at [695, 8] on span "Publicar" at bounding box center [692, 9] width 19 height 6
click at [649, 9] on span "Visualizar" at bounding box center [648, 9] width 22 height 6
click at [688, 12] on span "Publicar" at bounding box center [692, 9] width 19 height 6
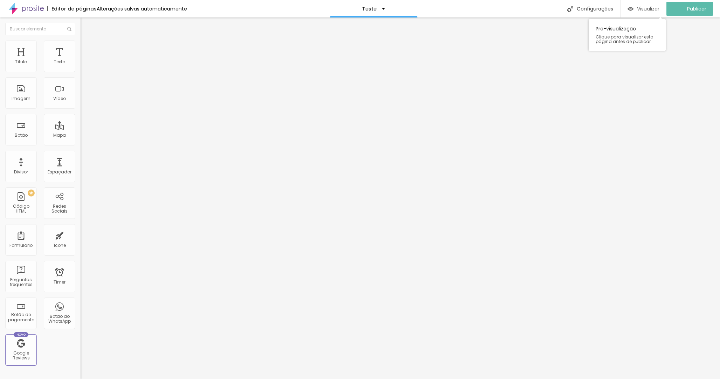
click at [653, 11] on span "Visualizar" at bounding box center [648, 9] width 22 height 6
click at [607, 8] on div "Configurações" at bounding box center [596, 9] width 60 height 18
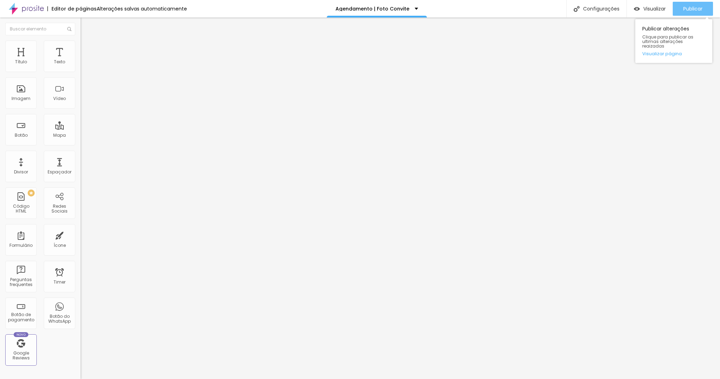
click at [688, 8] on span "Publicar" at bounding box center [692, 9] width 19 height 6
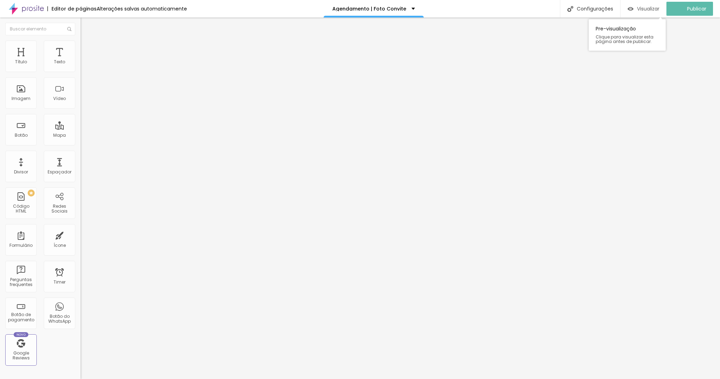
click at [641, 12] on div "Visualizar" at bounding box center [643, 9] width 32 height 6
click at [81, 61] on div "0 caracteres" at bounding box center [121, 56] width 81 height 9
click at [81, 60] on img at bounding box center [83, 58] width 4 height 4
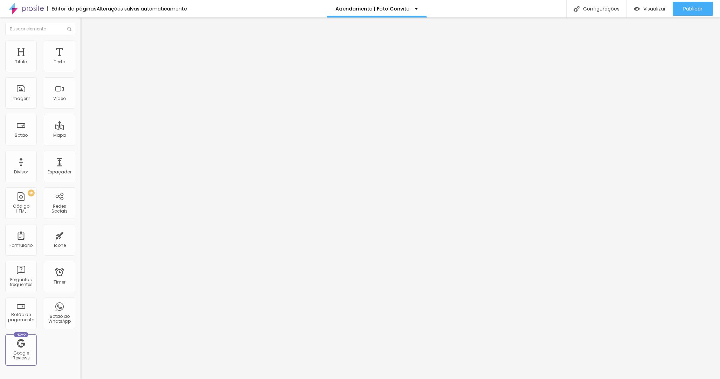
click at [649, 9] on span "Visualizar" at bounding box center [654, 9] width 22 height 6
click at [81, 90] on div "< iframe src = "[URL][DOMAIN_NAME]" > </ iframe >" at bounding box center [291, 85] width 420 height 49
click at [81, 61] on div "165 caracteres" at bounding box center [121, 56] width 81 height 9
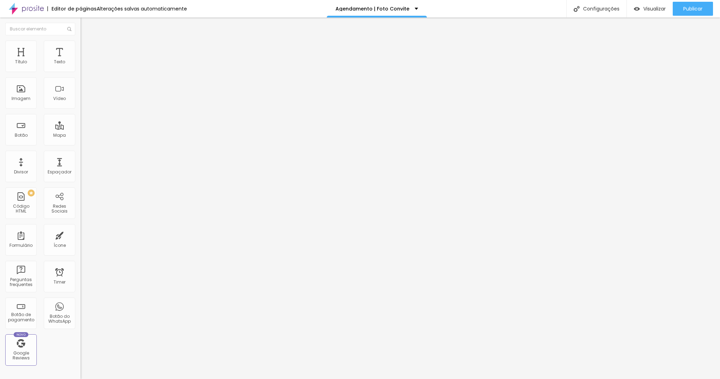
click at [81, 60] on img at bounding box center [83, 58] width 4 height 4
click at [687, 9] on span "Publicar" at bounding box center [692, 9] width 19 height 6
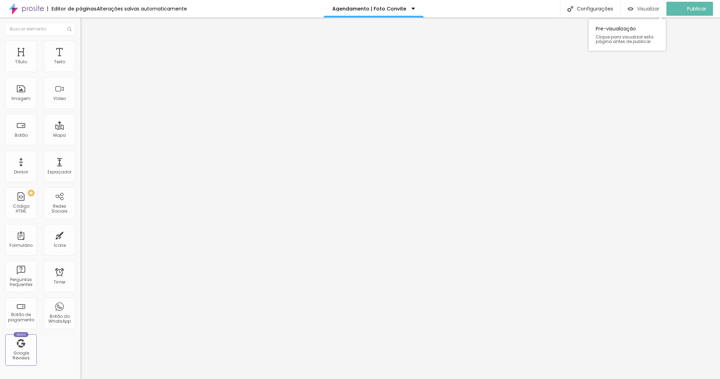
click at [654, 9] on span "Visualizar" at bounding box center [648, 9] width 22 height 6
click at [81, 90] on div "<! DOCTYPE html > < html lang = "pt-BR" > < head > < meta charset = "UTF-8" > <…" at bounding box center [291, 85] width 420 height 49
click at [81, 60] on img at bounding box center [83, 58] width 4 height 4
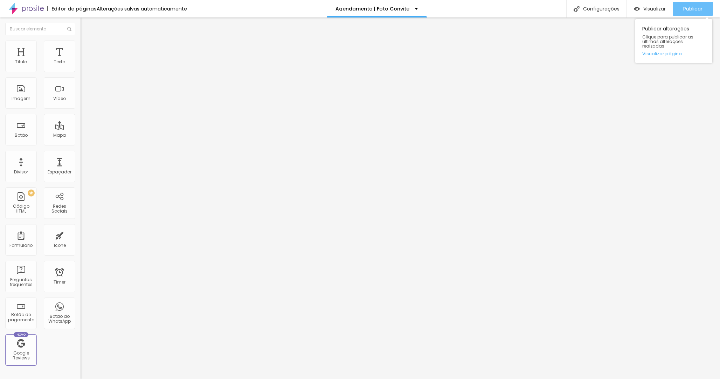
click at [685, 10] on span "Publicar" at bounding box center [692, 9] width 19 height 6
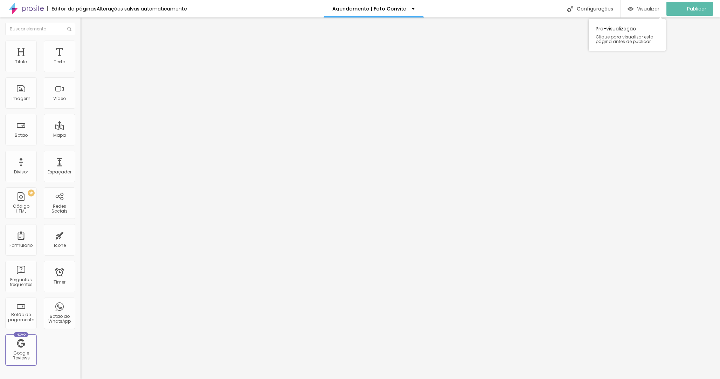
click at [658, 7] on span "Visualizar" at bounding box center [648, 9] width 22 height 6
click at [86, 26] on img "button" at bounding box center [89, 26] width 6 height 6
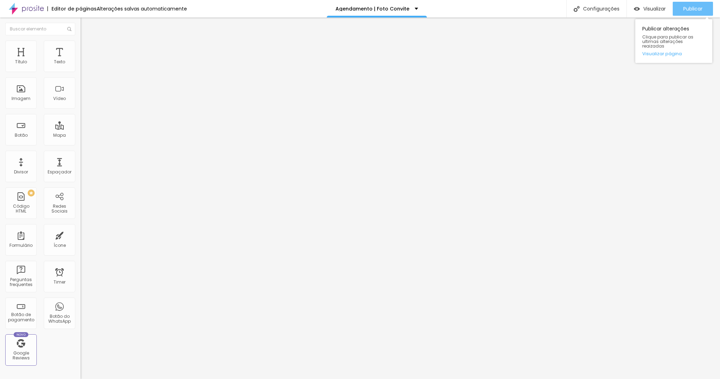
click at [683, 6] on span "Publicar" at bounding box center [692, 9] width 19 height 6
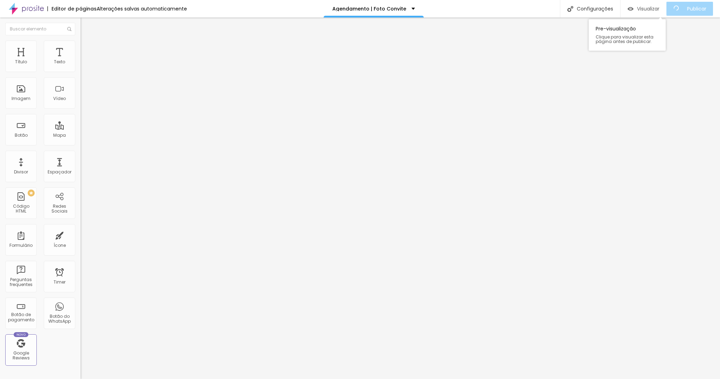
click at [646, 7] on span "Visualizar" at bounding box center [648, 9] width 22 height 6
click at [81, 60] on img at bounding box center [83, 58] width 4 height 4
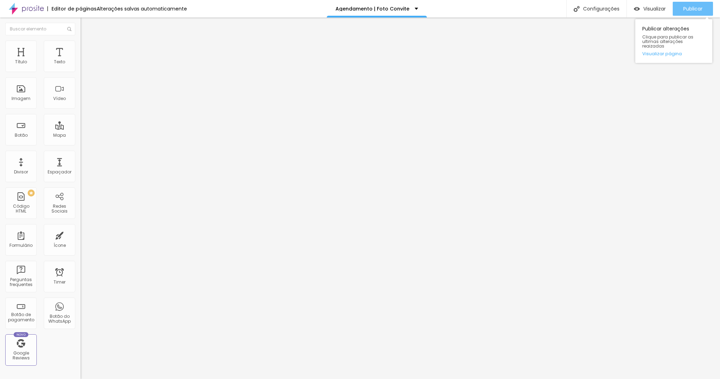
click at [690, 9] on span "Publicar" at bounding box center [692, 9] width 19 height 6
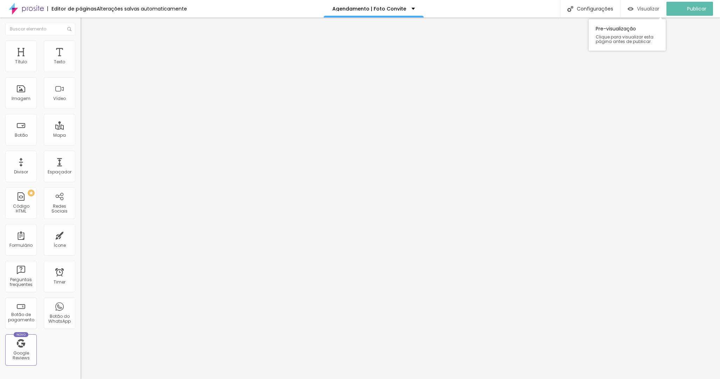
click at [648, 9] on span "Visualizar" at bounding box center [648, 9] width 22 height 6
click at [81, 98] on div "<! DOCTYPE html > < html lang = "pt-BR" > < head > < meta charset = "UTF-8" /> …" at bounding box center [339, 85] width 516 height 49
click at [81, 60] on img at bounding box center [83, 58] width 4 height 4
paste textarea
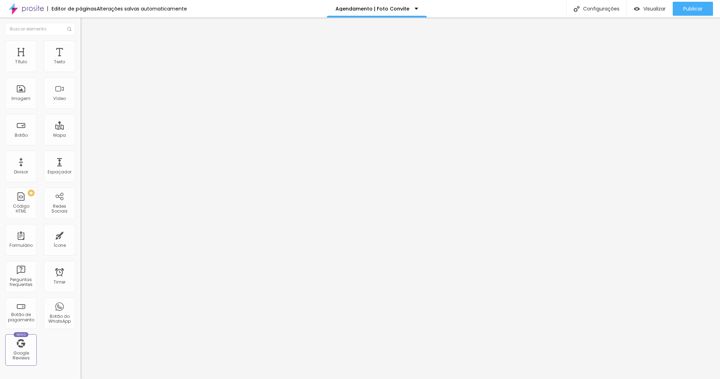
scroll to position [1452, 0]
click at [694, 11] on span "Publicar" at bounding box center [692, 9] width 19 height 6
click at [81, 93] on div "<! DOCTYPE html > < html lang = "pt-BR" > < head > < meta charset = "UTF-8" /> …" at bounding box center [339, 85] width 516 height 49
click at [81, 60] on img at bounding box center [83, 58] width 4 height 4
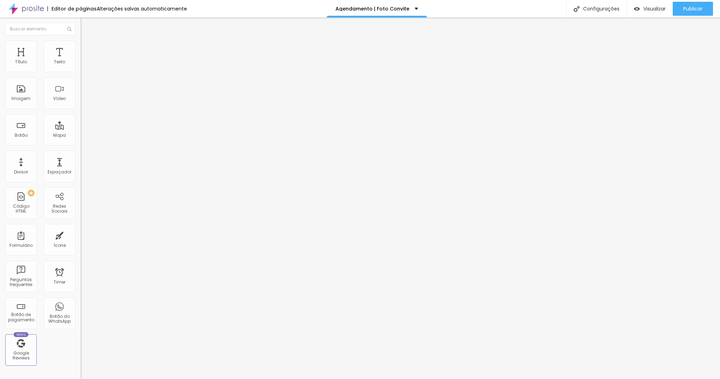
click at [81, 60] on img at bounding box center [83, 58] width 4 height 4
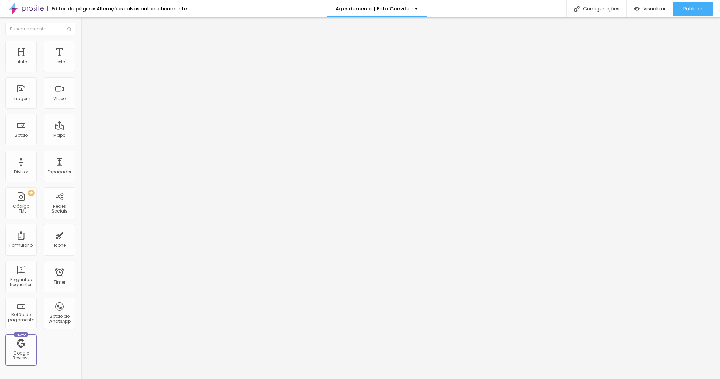
scroll to position [0, 0]
drag, startPoint x: 237, startPoint y: 170, endPoint x: 275, endPoint y: 190, distance: 43.4
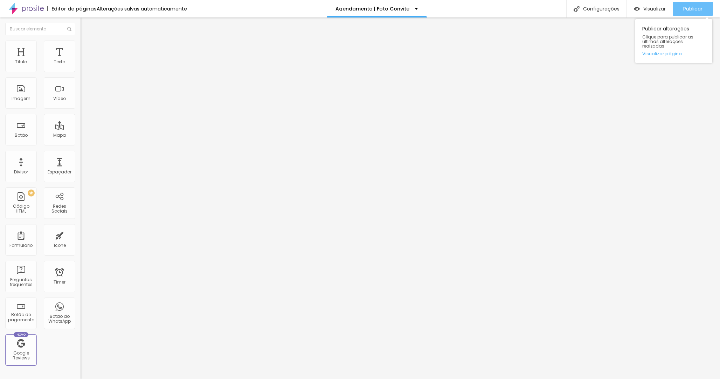
click at [689, 9] on span "Publicar" at bounding box center [692, 9] width 19 height 6
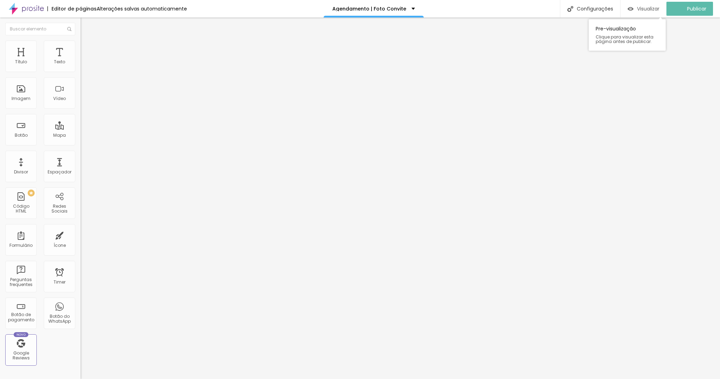
click at [656, 9] on span "Visualizar" at bounding box center [648, 9] width 22 height 6
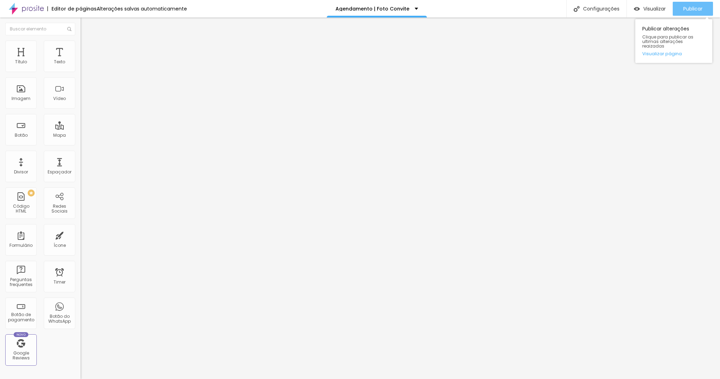
click at [683, 10] on span "Publicar" at bounding box center [692, 9] width 19 height 6
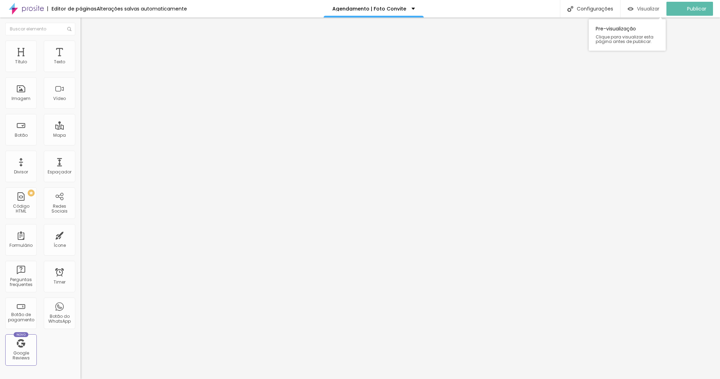
click at [649, 10] on span "Visualizar" at bounding box center [648, 9] width 22 height 6
